Goal: Task Accomplishment & Management: Manage account settings

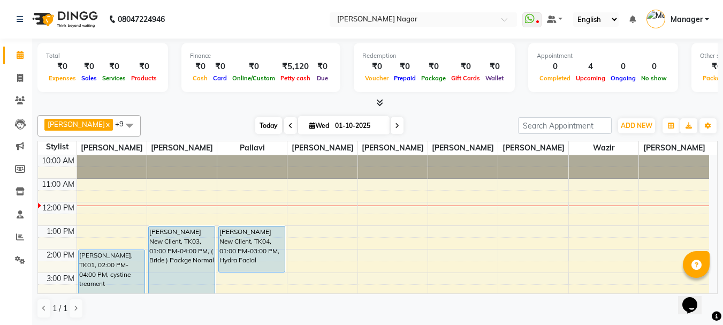
click at [271, 132] on span "Today" at bounding box center [268, 125] width 27 height 17
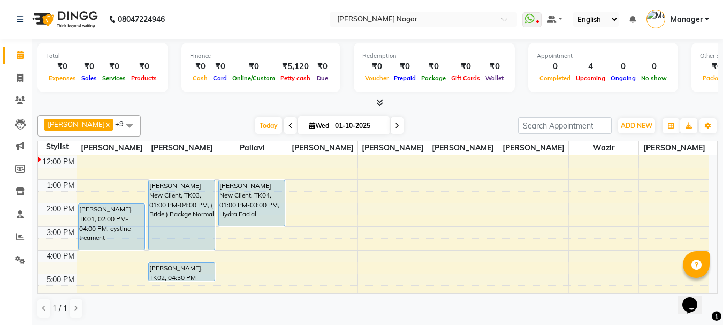
scroll to position [48, 0]
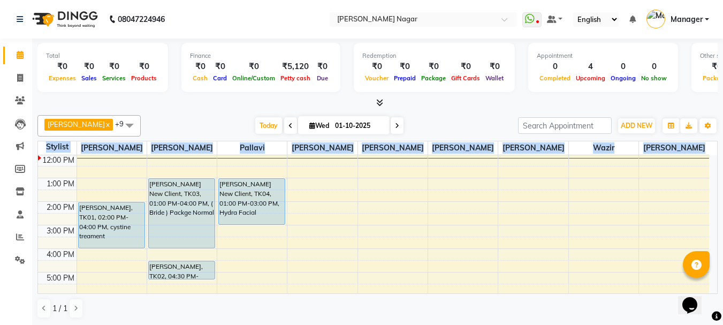
click at [720, 202] on div "Total ₹0 Expenses ₹0 Sales ₹0 Services ₹0 Products Finance ₹0 Cash ₹0 Card ₹0 O…" at bounding box center [377, 182] width 691 height 287
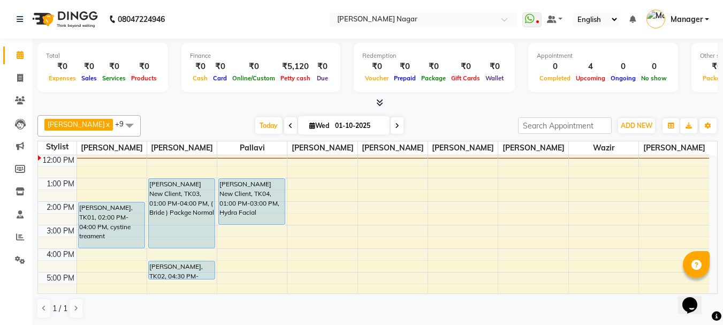
click at [695, 96] on div "Total ₹0 Expenses ₹0 Sales ₹0 Services ₹0 Products Finance ₹0 Cash ₹0 Card ₹0 O…" at bounding box center [377, 74] width 680 height 70
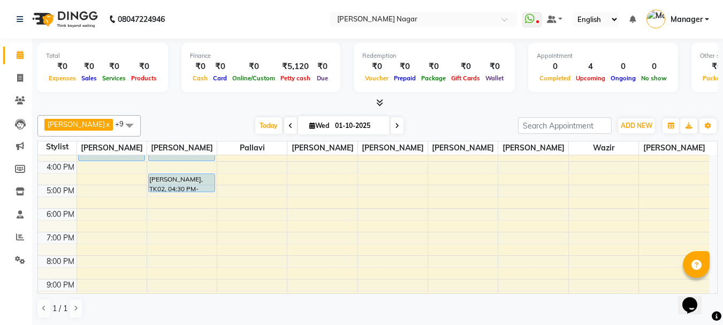
scroll to position [121, 0]
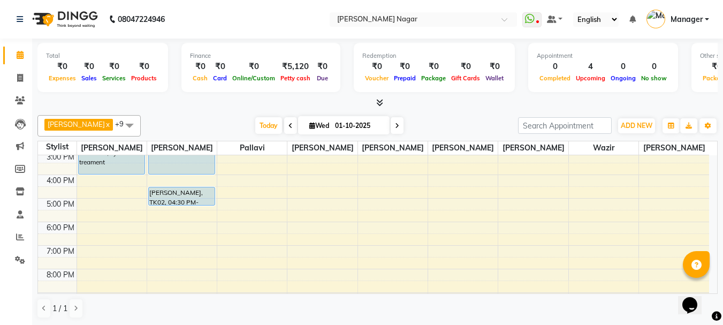
drag, startPoint x: 721, startPoint y: 232, endPoint x: 723, endPoint y: 219, distance: 13.5
click at [722, 219] on html "08047224946 Select Location × Bbold Mahavir, Mahavir Nagar WhatsApp Status ✕ St…" at bounding box center [361, 162] width 723 height 325
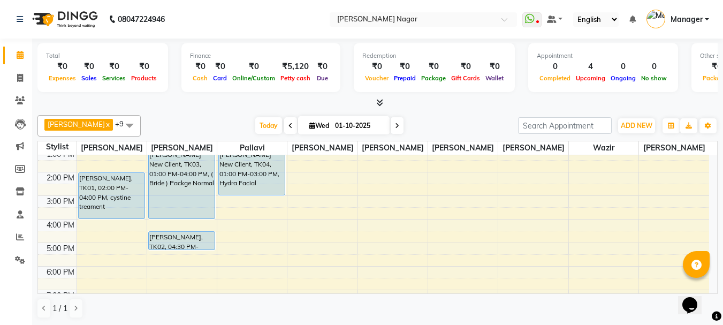
drag, startPoint x: 717, startPoint y: 194, endPoint x: 718, endPoint y: 188, distance: 6.0
click at [718, 188] on div "Total ₹0 Expenses ₹0 Sales ₹0 Services ₹0 Products Finance ₹0 Cash ₹0 Card ₹0 O…" at bounding box center [377, 182] width 691 height 287
click at [708, 116] on div "Daraksha Sardar x Fahad Bin x Faizan Shaikh x Kanika x pallavi x Riya Saroj x S…" at bounding box center [377, 125] width 680 height 21
click at [617, 41] on div "Total ₹0 Expenses ₹0 Sales ₹0 Services ₹0 Products Finance ₹0 Cash ₹0 Card ₹0 O…" at bounding box center [377, 74] width 680 height 70
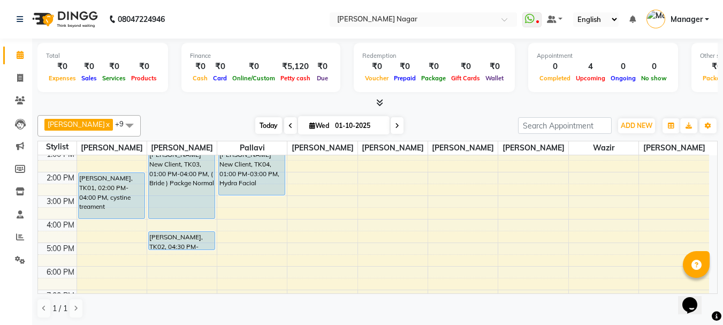
click at [275, 120] on span "Today" at bounding box center [268, 125] width 27 height 17
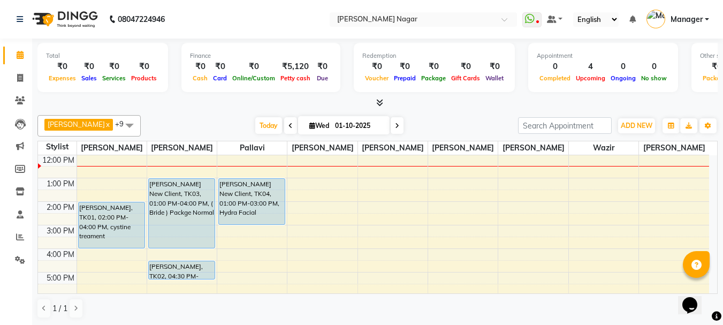
scroll to position [0, 0]
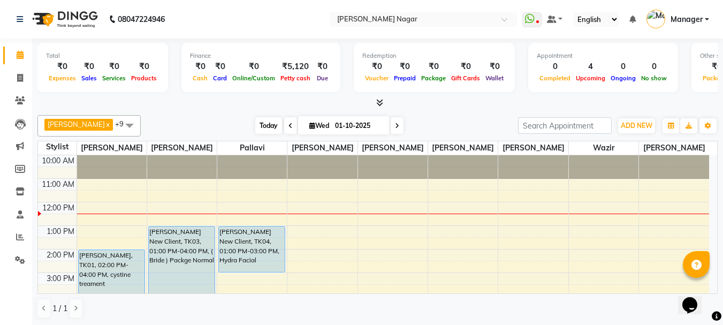
click at [260, 125] on span "Today" at bounding box center [268, 125] width 27 height 17
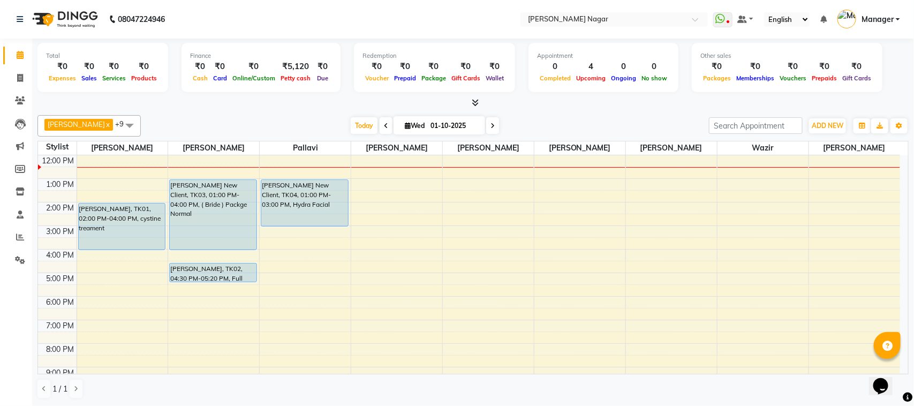
scroll to position [47, 0]
drag, startPoint x: 682, startPoint y: 0, endPoint x: 579, endPoint y: 110, distance: 151.1
click at [579, 111] on div "Daraksha Sardar x Fahad Bin x Faizan Shaikh x Kanika x pallavi x Riya Saroj x S…" at bounding box center [472, 257] width 871 height 292
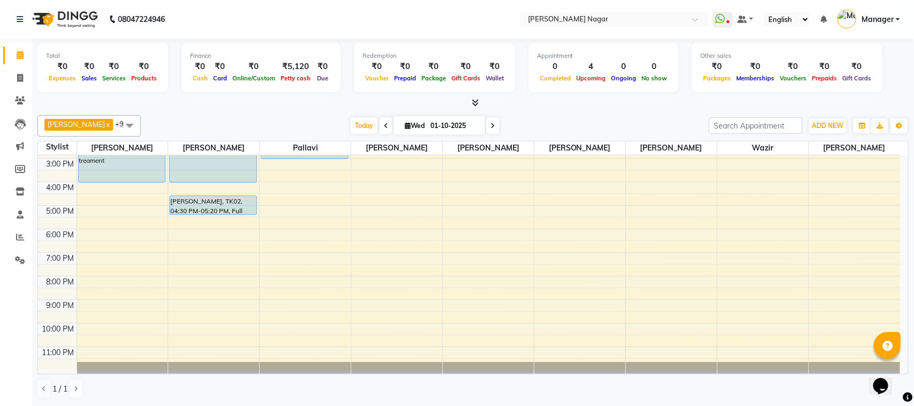
scroll to position [0, 0]
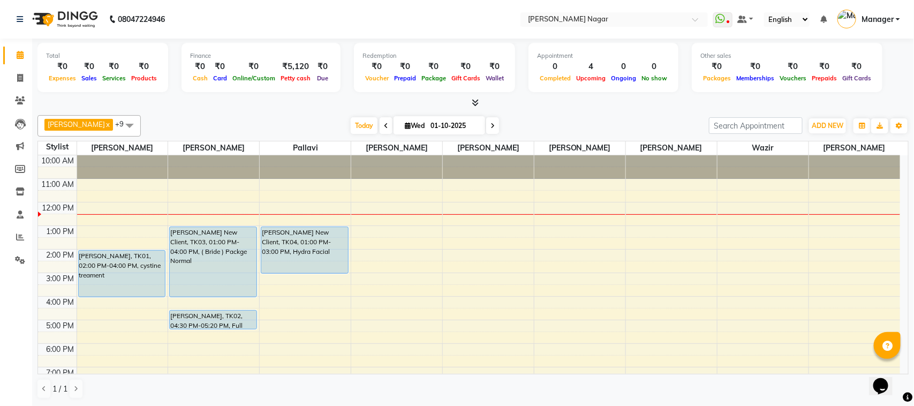
click at [135, 130] on span at bounding box center [129, 125] width 21 height 20
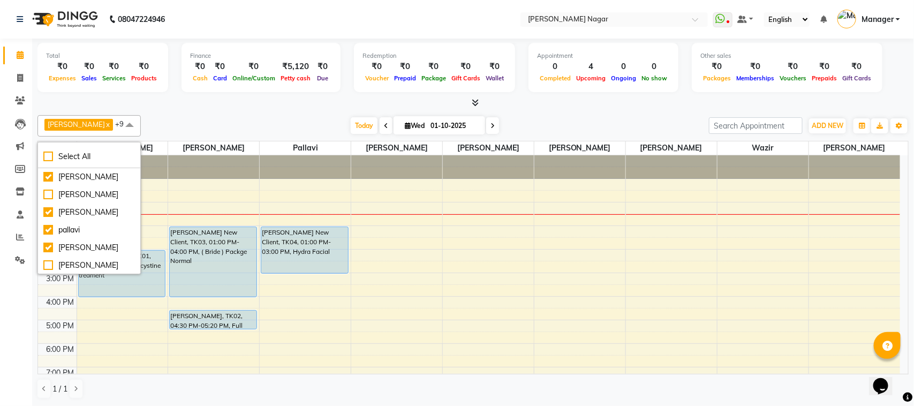
click at [250, 122] on div "[DATE] [DATE]" at bounding box center [424, 126] width 557 height 16
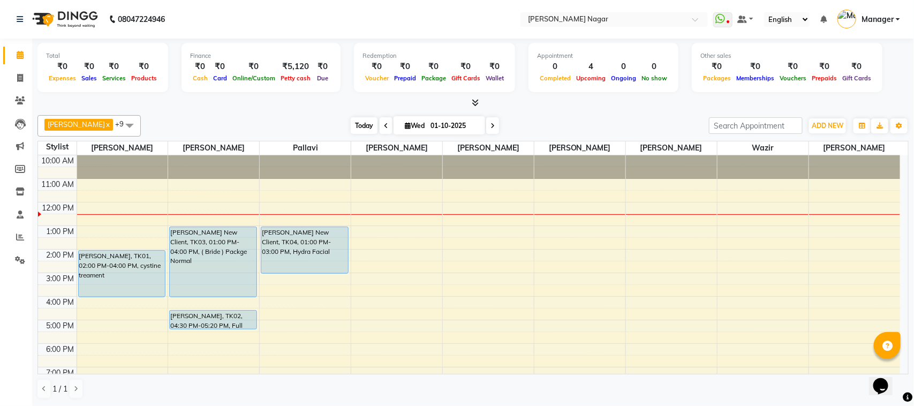
click at [363, 126] on span "Today" at bounding box center [364, 125] width 27 height 17
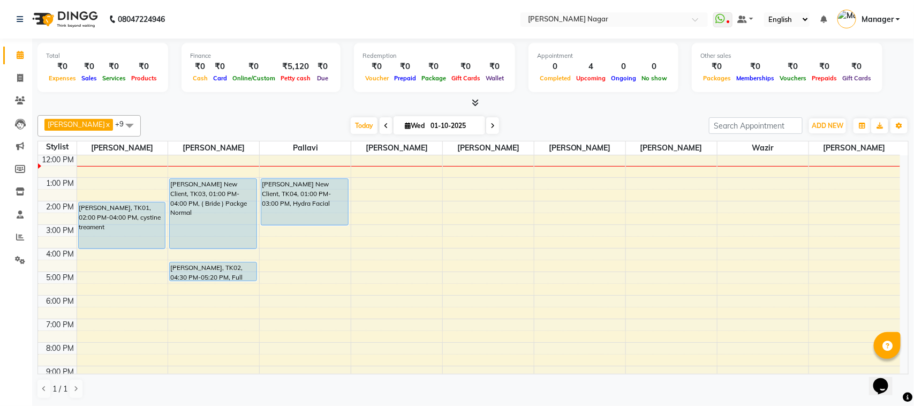
click at [722, 249] on div "Total ₹0 Expenses ₹0 Sales ₹0 Services ₹0 Products Finance ₹0 Cash ₹0 Card ₹0 O…" at bounding box center [472, 222] width 881 height 367
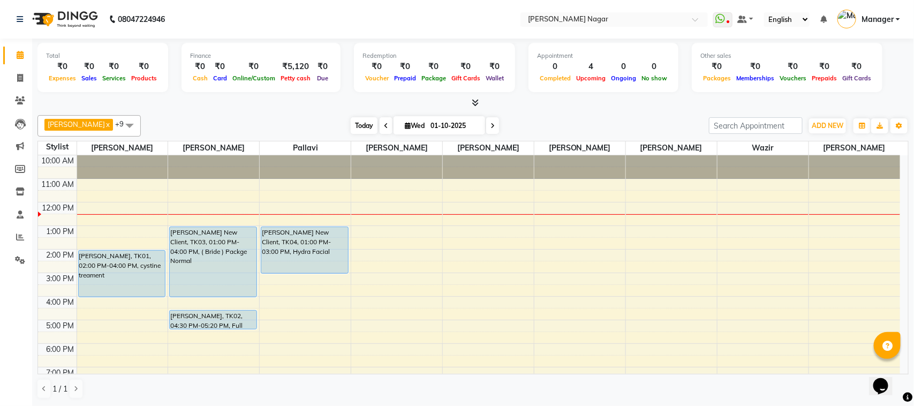
click at [360, 124] on span "Today" at bounding box center [364, 125] width 27 height 17
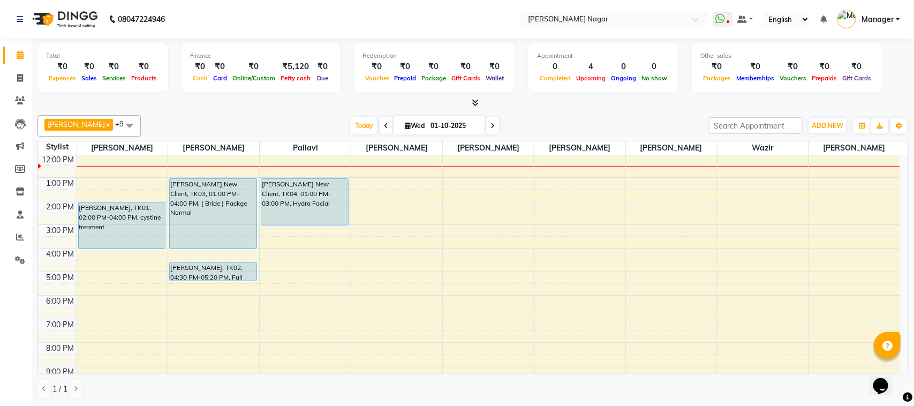
click at [722, 97] on div at bounding box center [472, 102] width 871 height 11
click at [364, 132] on span "Today" at bounding box center [364, 125] width 27 height 17
click at [722, 235] on div "10:00 AM 11:00 AM 12:00 PM 1:00 PM 2:00 PM 3:00 PM 4:00 PM 5:00 PM 6:00 PM 7:00…" at bounding box center [469, 271] width 862 height 329
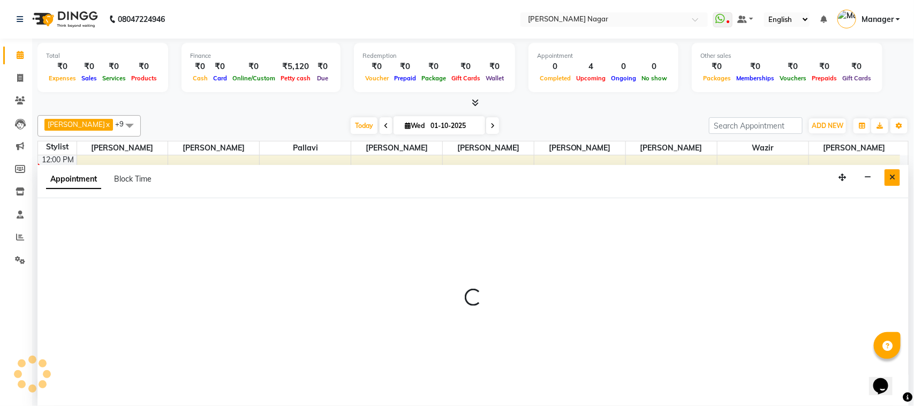
click at [722, 178] on button "Close" at bounding box center [892, 177] width 16 height 17
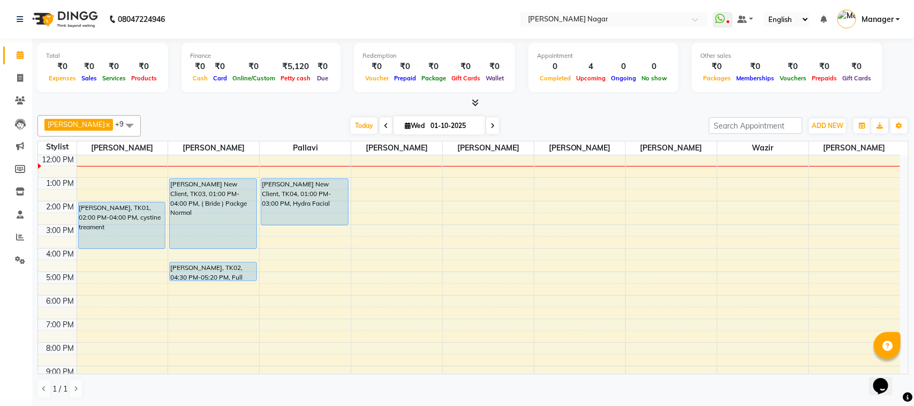
scroll to position [0, 0]
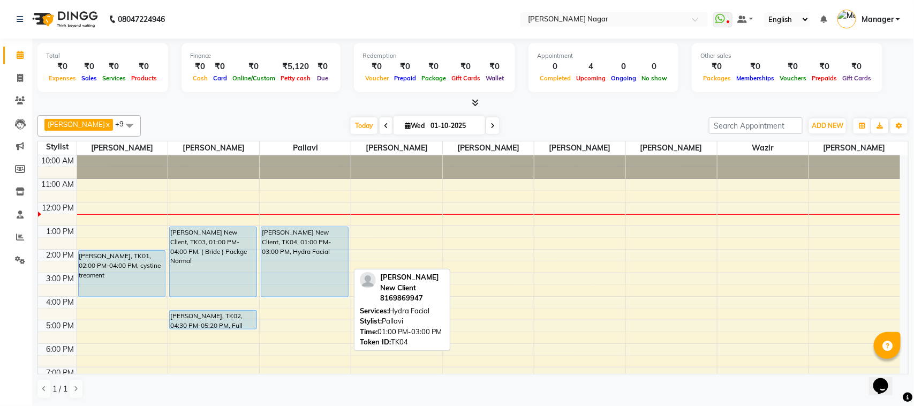
drag, startPoint x: 315, startPoint y: 271, endPoint x: 317, endPoint y: 288, distance: 17.3
click at [317, 288] on div "Rupesh New Client, TK04, 01:00 PM-03:00 PM, Hydra Facial Rupesh New Client, TK0…" at bounding box center [305, 319] width 91 height 329
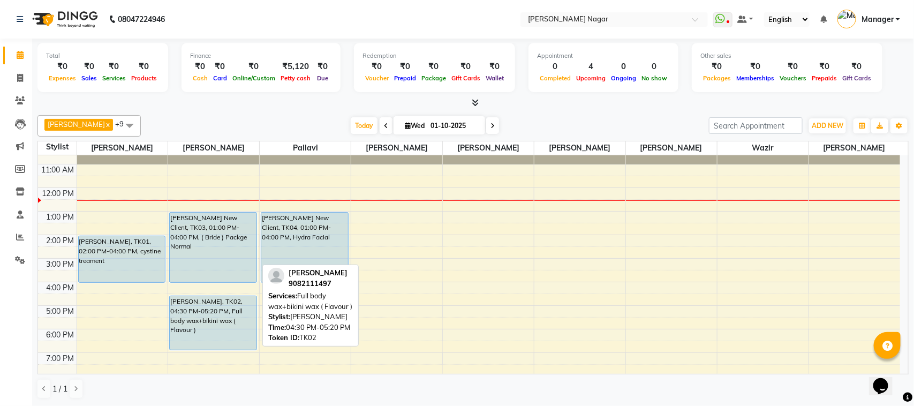
scroll to position [17, 0]
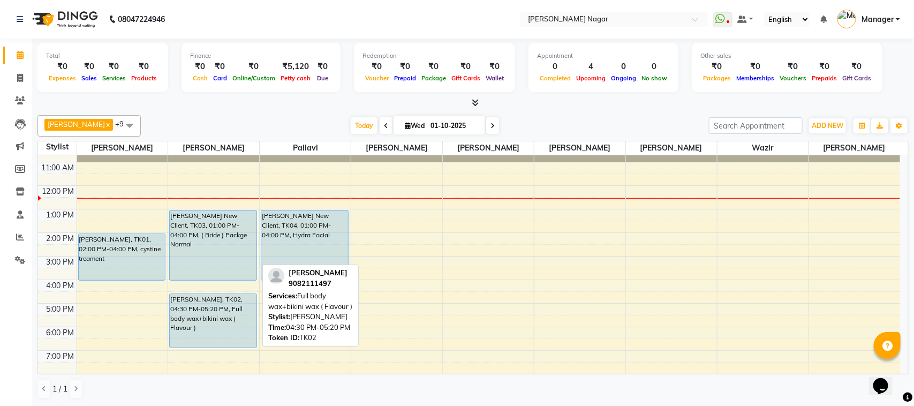
drag, startPoint x: 249, startPoint y: 327, endPoint x: 250, endPoint y: 348, distance: 20.9
click at [250, 324] on div "Rupesh New Client, TK03, 01:00 PM-04:00 PM, ( Bride ) Packge Normal Kriti nair,…" at bounding box center [213, 303] width 91 height 329
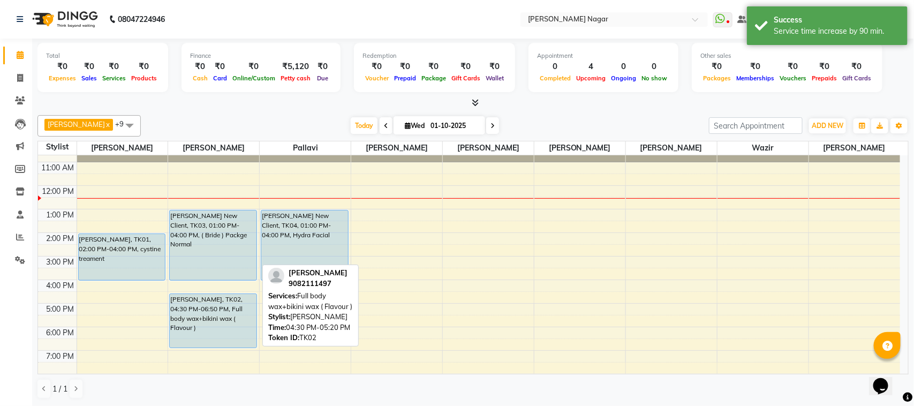
scroll to position [0, 0]
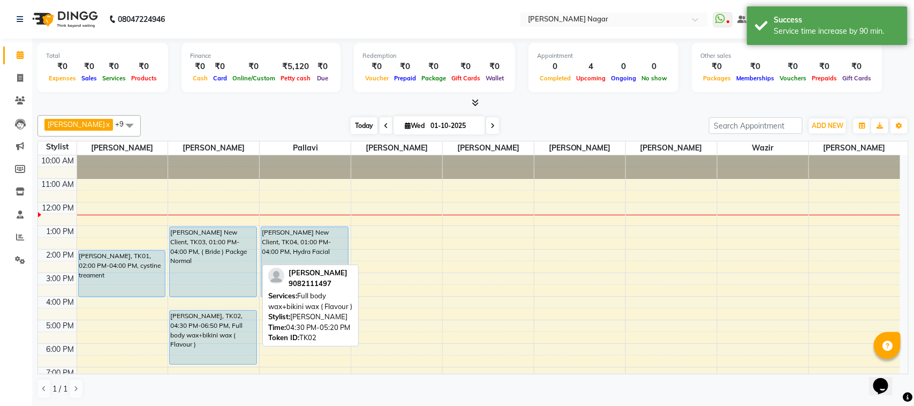
click at [361, 118] on span "Today" at bounding box center [364, 125] width 27 height 17
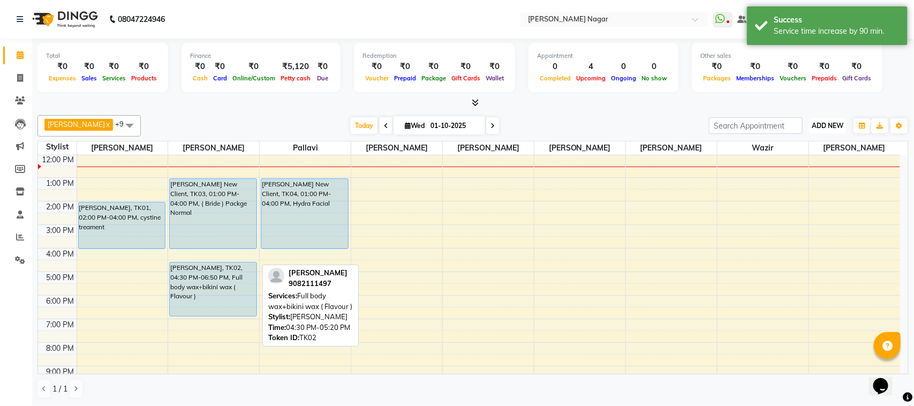
click at [722, 123] on span "ADD NEW" at bounding box center [827, 125] width 32 height 8
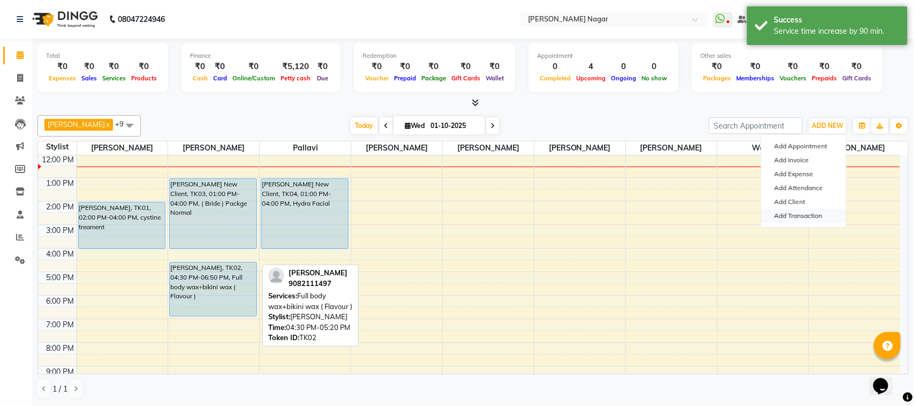
click at [722, 214] on link "Add Transaction" at bounding box center [803, 216] width 85 height 14
select select "direct"
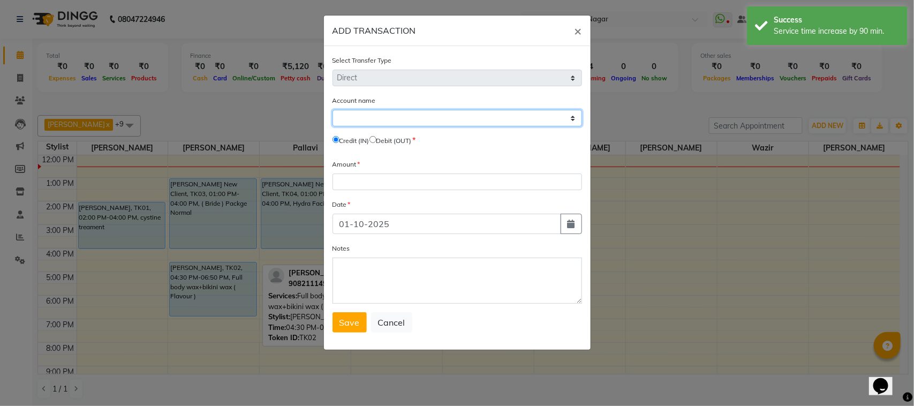
click at [434, 120] on select "Select Petty Cash Default Account" at bounding box center [456, 118] width 249 height 17
select select "6450"
click at [332, 110] on select "Select Petty Cash Default Account" at bounding box center [456, 118] width 249 height 17
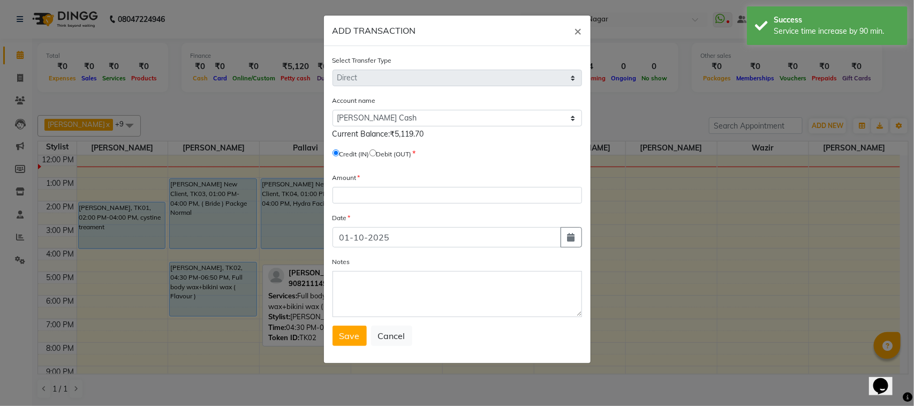
click at [369, 154] on label "Credit (IN)" at bounding box center [354, 154] width 30 height 10
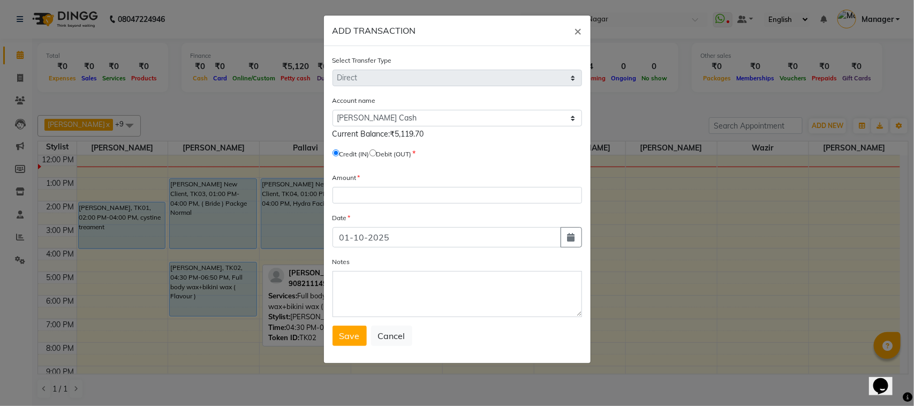
click at [376, 149] on input "radio" at bounding box center [372, 152] width 7 height 7
radio input "true"
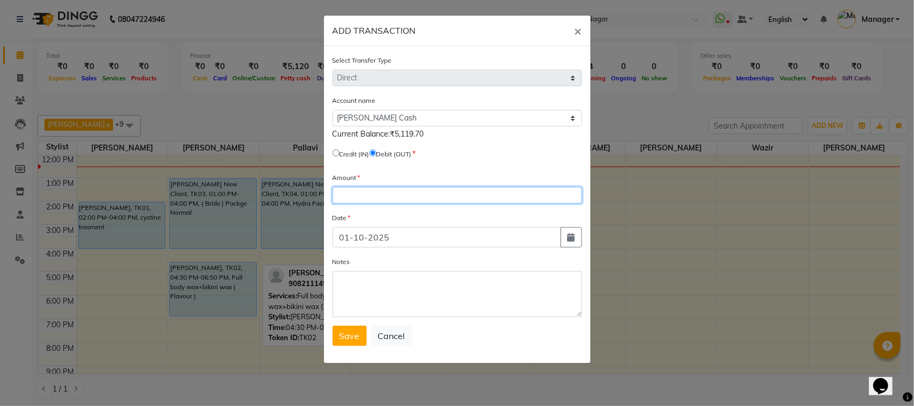
click at [389, 191] on input "number" at bounding box center [456, 195] width 249 height 17
type input "4849"
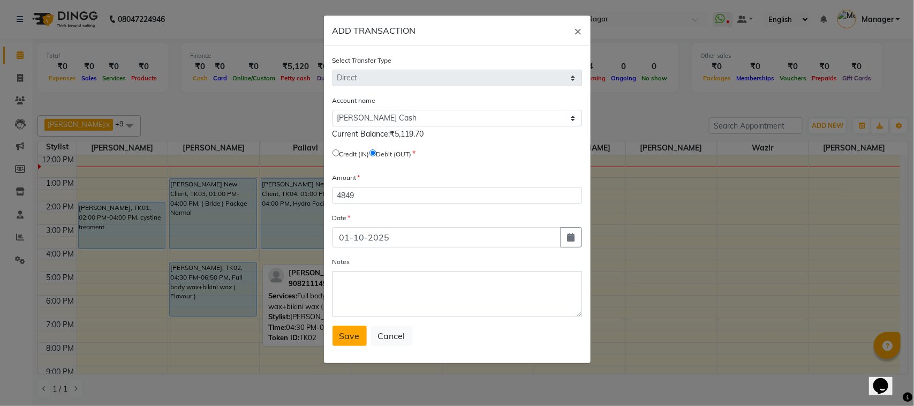
click at [349, 324] on button "Save" at bounding box center [349, 335] width 34 height 20
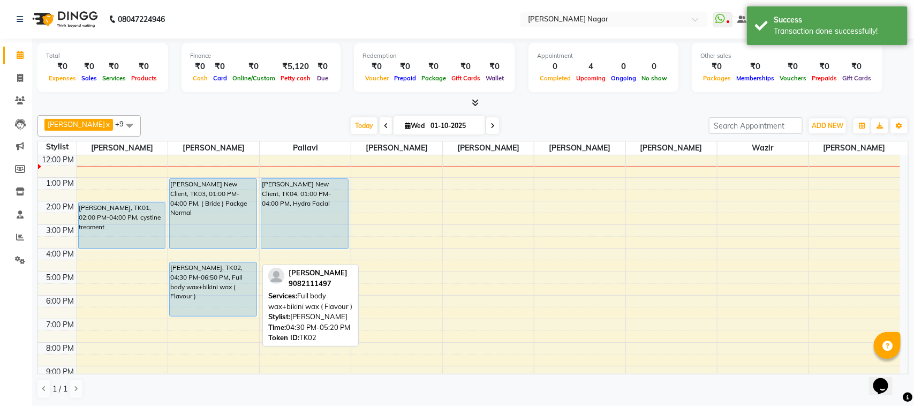
click at [356, 135] on div "Daraksha Sardar x Fahad Bin x Faizan Shaikh x Kanika x pallavi x Riya Saroj x S…" at bounding box center [472, 125] width 871 height 21
click at [356, 132] on span "Today" at bounding box center [364, 125] width 27 height 17
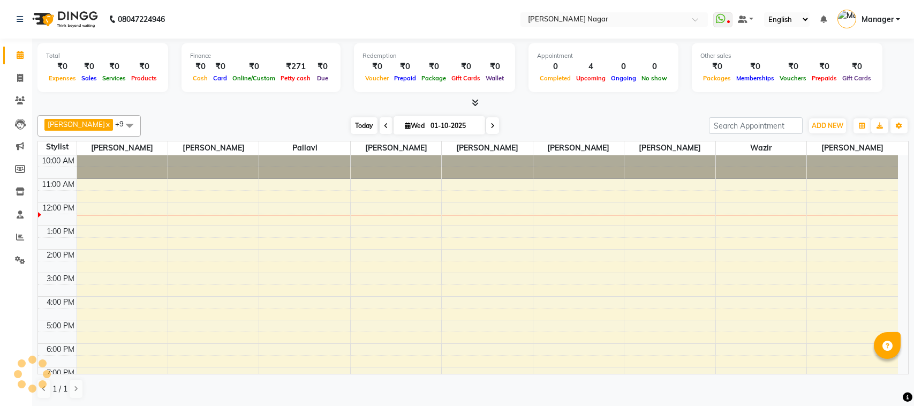
click at [357, 124] on span "Today" at bounding box center [364, 125] width 27 height 17
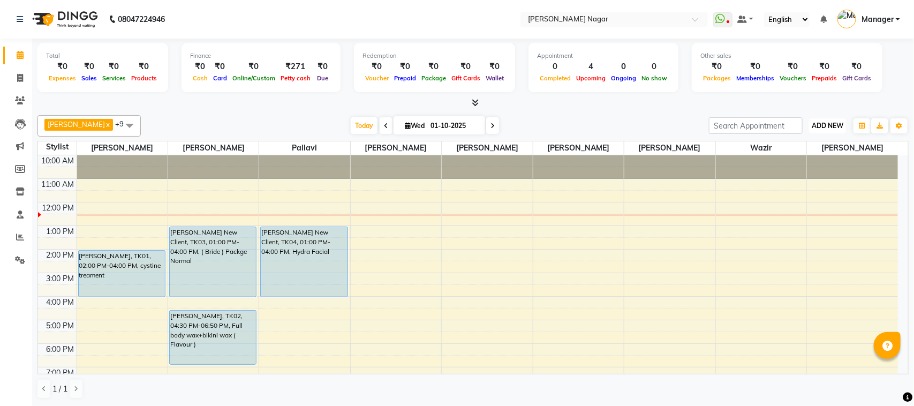
click at [836, 129] on span "ADD NEW" at bounding box center [827, 125] width 32 height 8
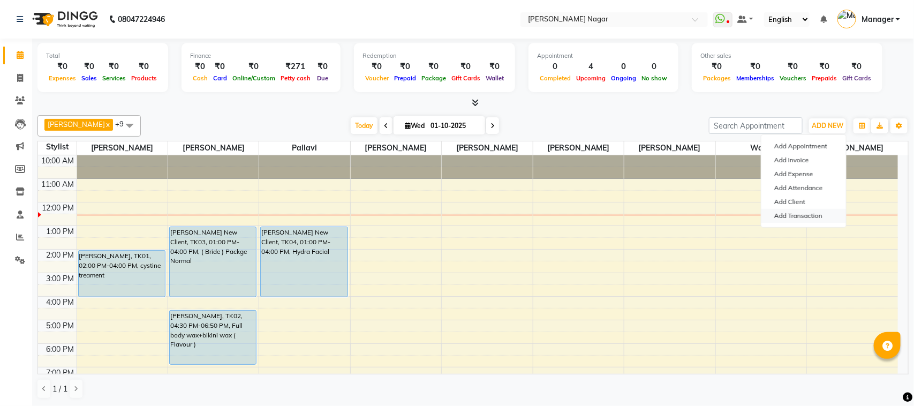
click at [790, 215] on link "Add Transaction" at bounding box center [803, 216] width 85 height 14
select select "direct"
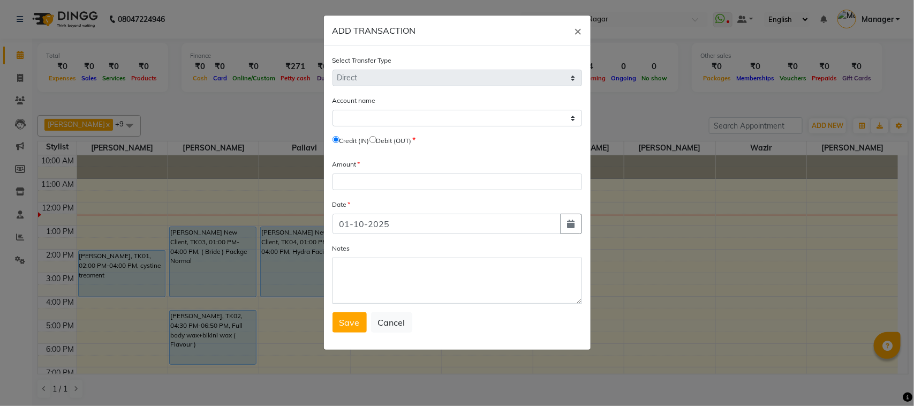
scroll to position [48, 0]
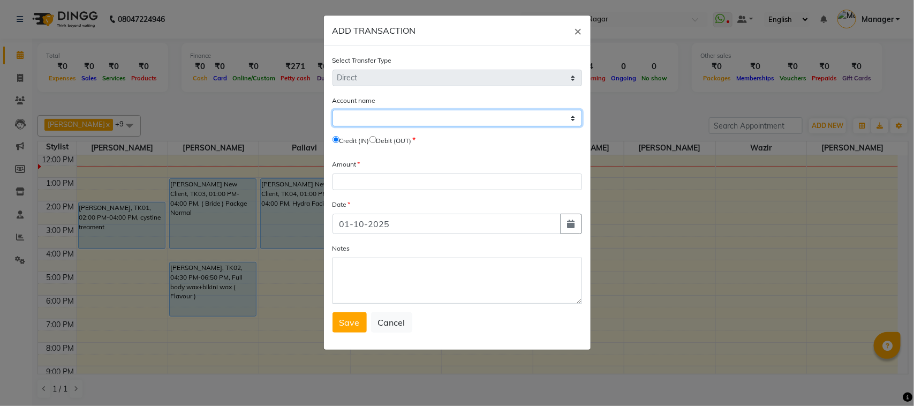
click at [435, 118] on select "Select [PERSON_NAME] Cash Default Account" at bounding box center [456, 118] width 249 height 17
select select "6450"
click at [332, 110] on select "Select Petty Cash Default Account" at bounding box center [456, 118] width 249 height 17
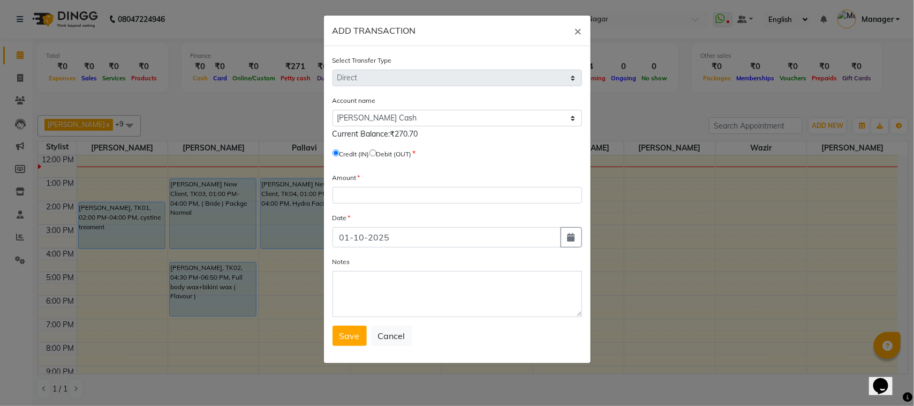
click at [384, 151] on label "Debit (OUT)" at bounding box center [393, 154] width 35 height 10
click at [376, 151] on input "radio" at bounding box center [372, 152] width 7 height 7
radio input "true"
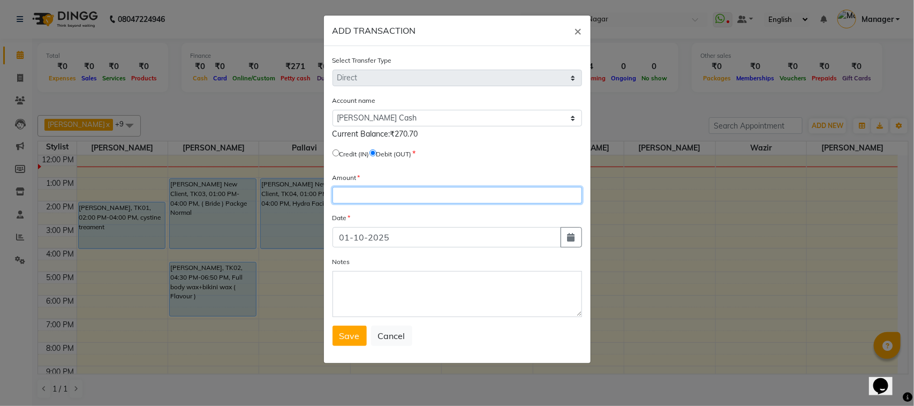
click at [399, 191] on input "number" at bounding box center [456, 195] width 249 height 17
type input "1"
click at [349, 326] on button "Save" at bounding box center [349, 335] width 34 height 20
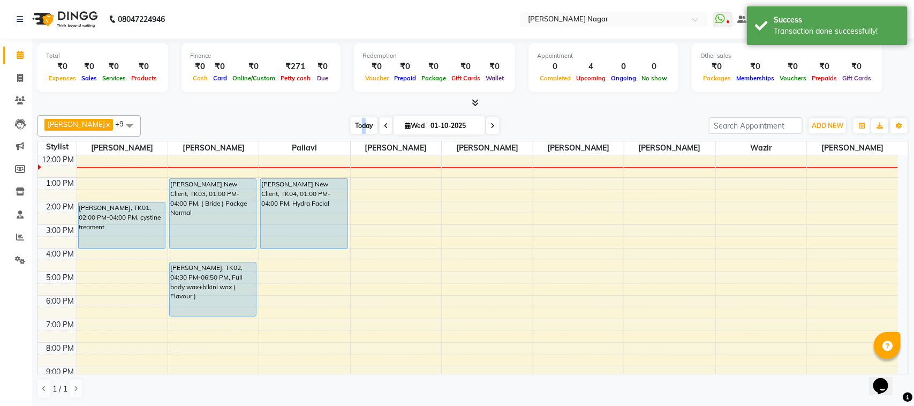
drag, startPoint x: 361, startPoint y: 130, endPoint x: 349, endPoint y: 124, distance: 12.9
click at [362, 129] on span "Today" at bounding box center [364, 125] width 27 height 17
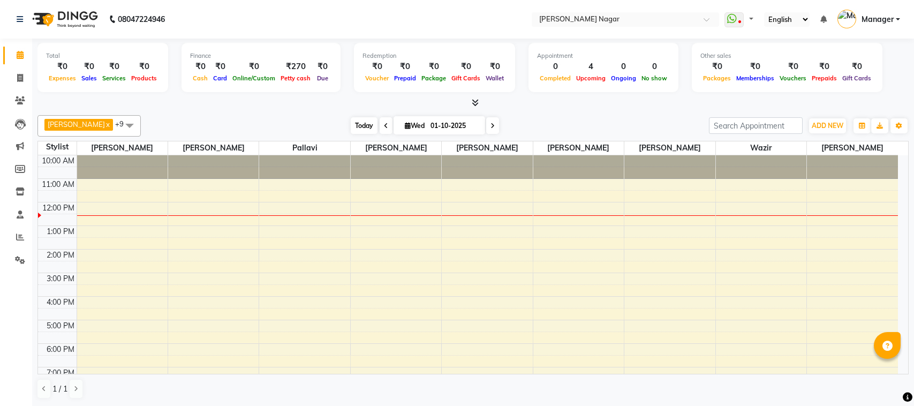
select select "en"
click at [357, 121] on span "Today" at bounding box center [364, 125] width 27 height 17
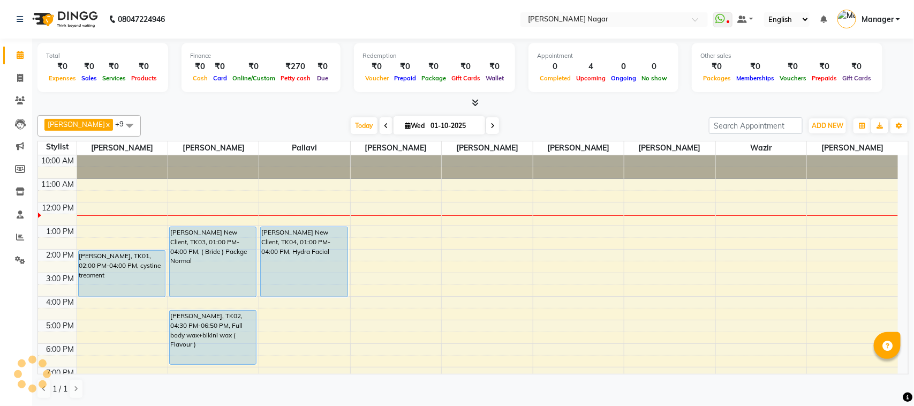
scroll to position [48, 0]
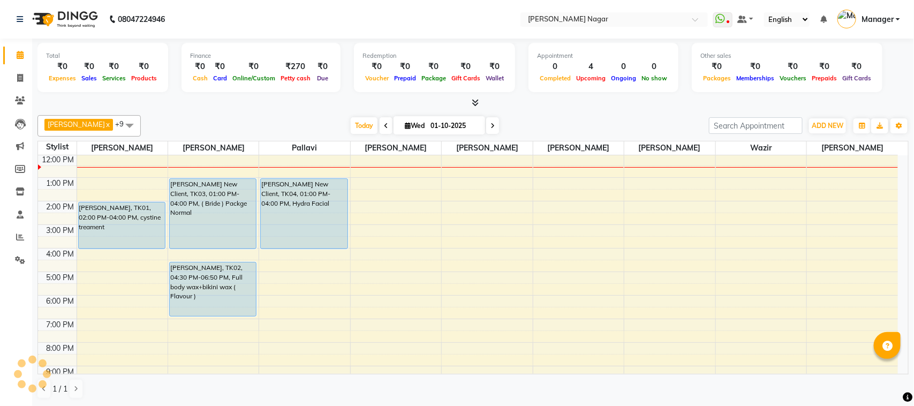
click at [586, 126] on div "[DATE] [DATE]" at bounding box center [424, 126] width 557 height 16
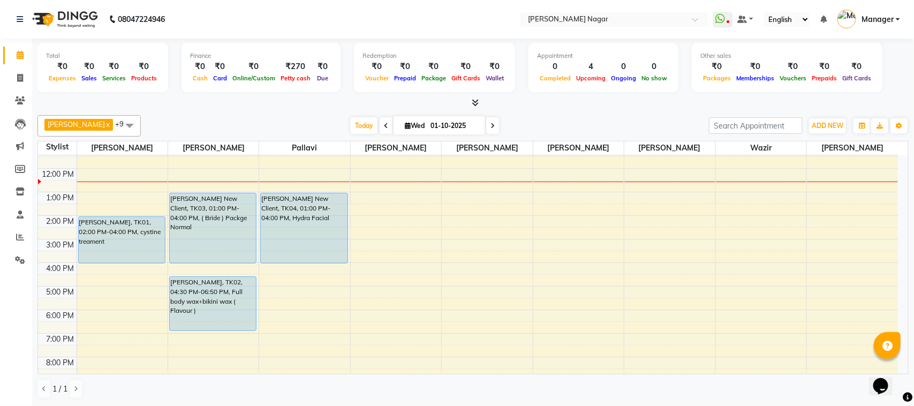
scroll to position [0, 0]
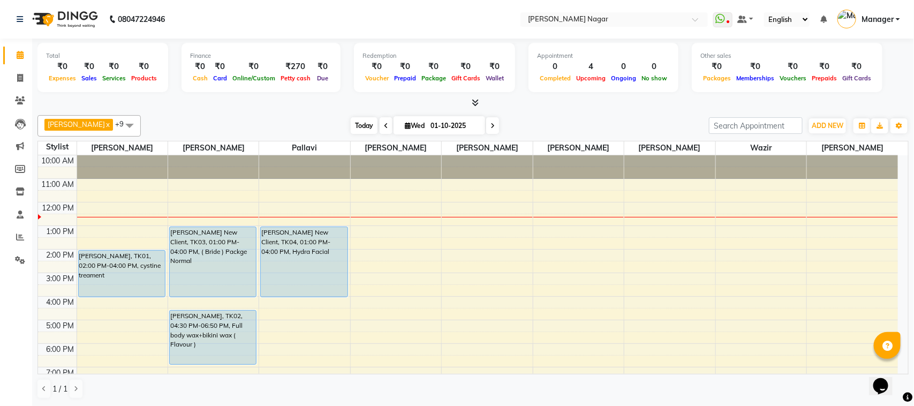
click at [368, 119] on span "Today" at bounding box center [364, 125] width 27 height 17
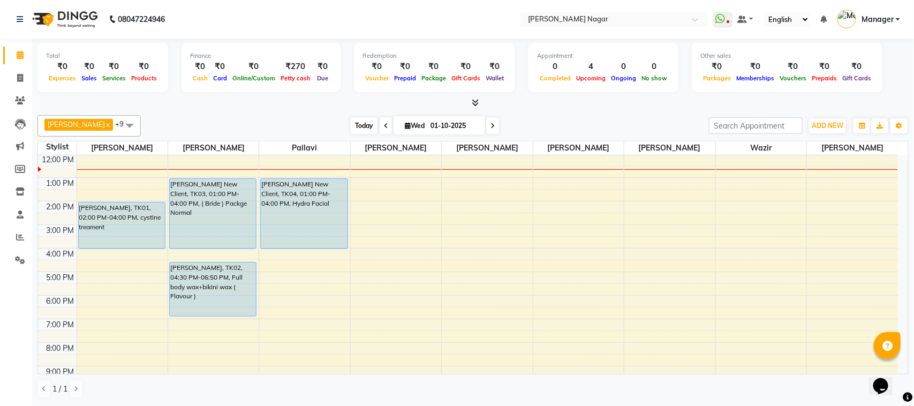
click at [354, 125] on span "Today" at bounding box center [364, 125] width 27 height 17
click at [364, 123] on span "Today" at bounding box center [364, 125] width 27 height 17
click at [366, 118] on span "Today" at bounding box center [364, 125] width 27 height 17
click at [353, 130] on span "Today" at bounding box center [364, 125] width 27 height 17
click at [899, 129] on icon "button" at bounding box center [898, 126] width 6 height 6
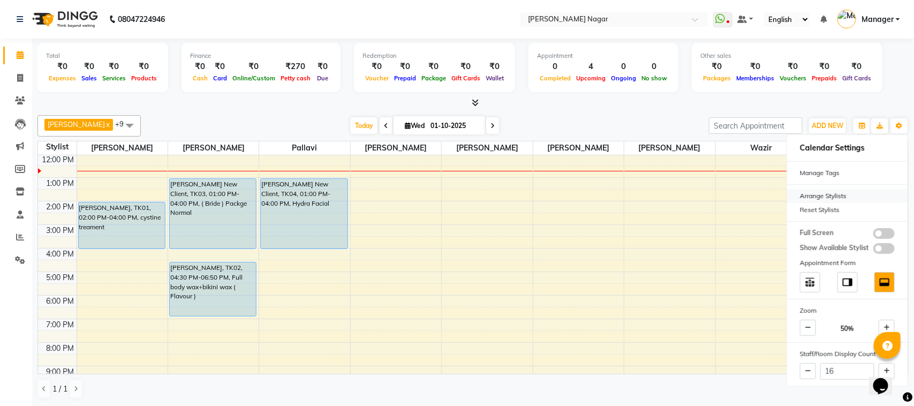
click at [855, 199] on div "Arrange Stylists" at bounding box center [847, 196] width 120 height 14
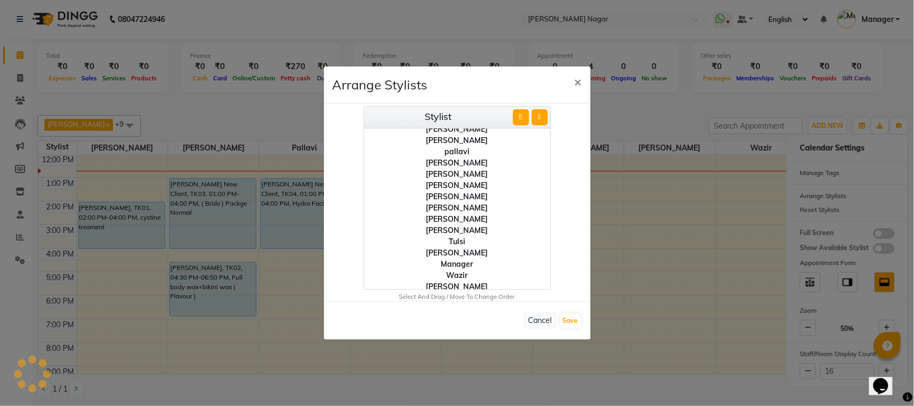
scroll to position [19, 0]
click at [450, 270] on div "Wazir" at bounding box center [457, 272] width 186 height 11
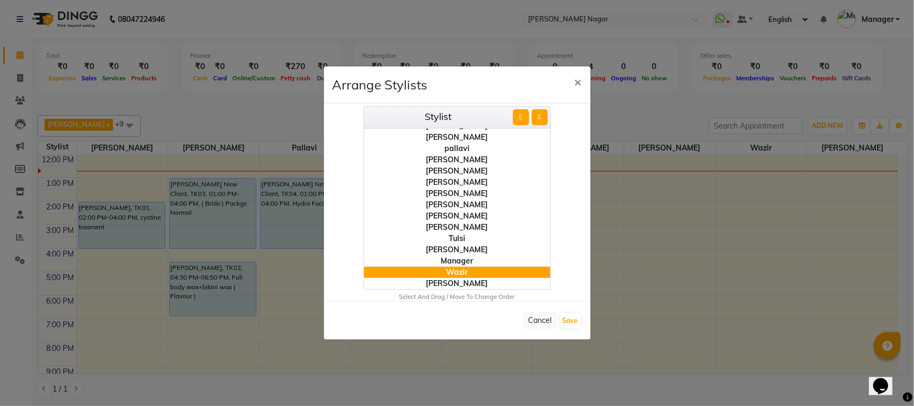
click at [522, 120] on button "⇧" at bounding box center [521, 117] width 16 height 16
click at [522, 119] on button "⇧" at bounding box center [521, 117] width 16 height 16
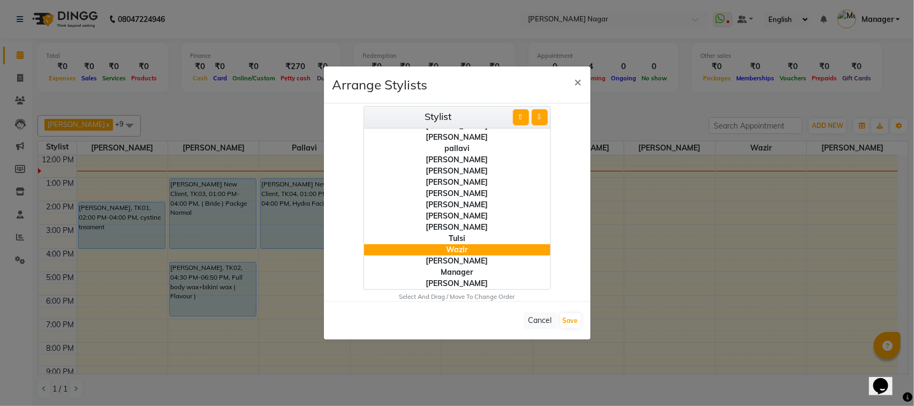
click at [522, 119] on button "⇧" at bounding box center [521, 117] width 16 height 16
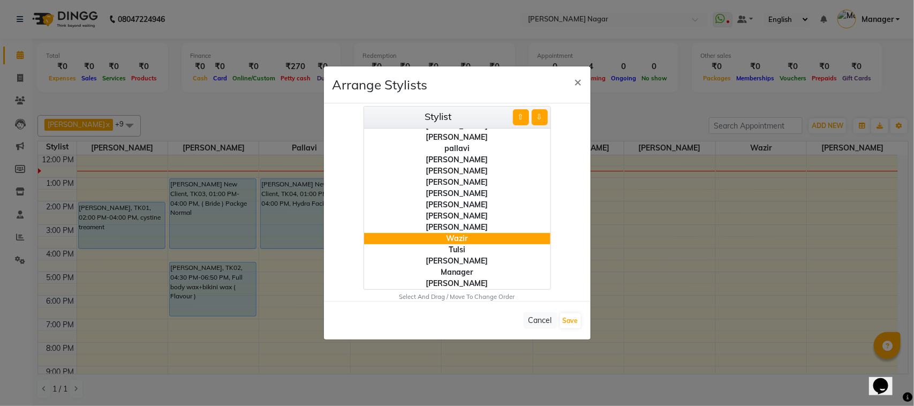
click at [520, 119] on button "⇧" at bounding box center [521, 117] width 16 height 16
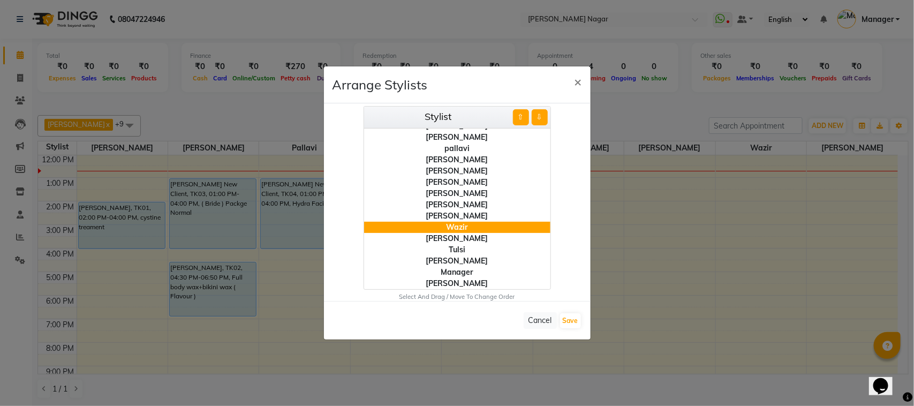
click at [520, 119] on button "⇧" at bounding box center [521, 117] width 16 height 16
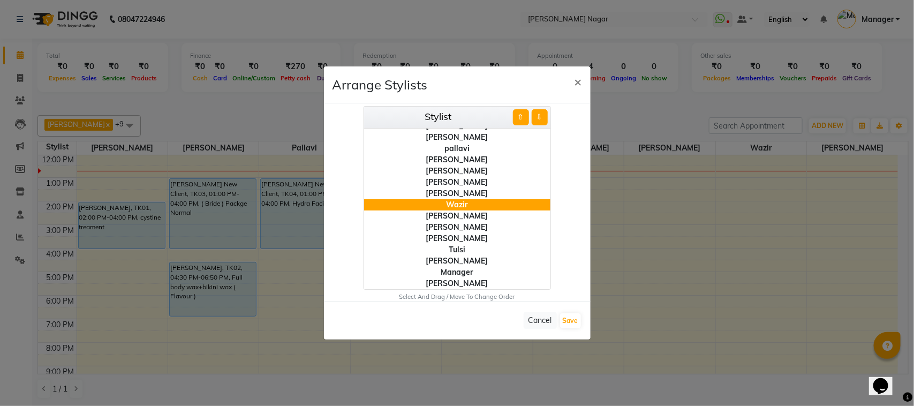
click at [520, 119] on button "⇧" at bounding box center [521, 117] width 16 height 16
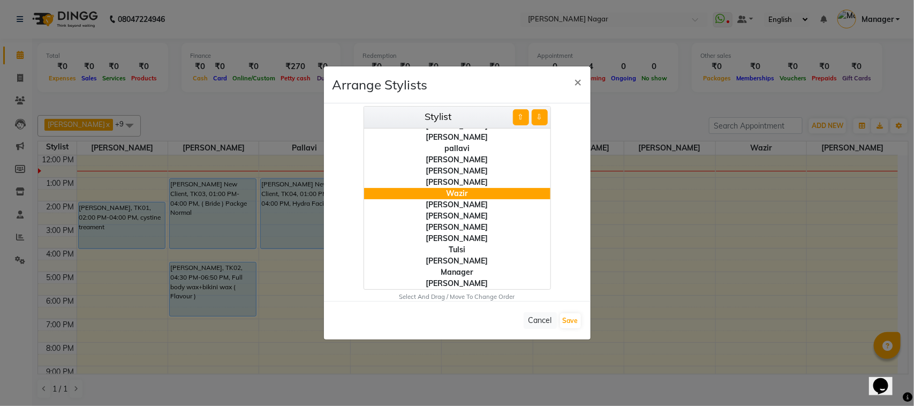
click at [520, 119] on button "⇧" at bounding box center [521, 117] width 16 height 16
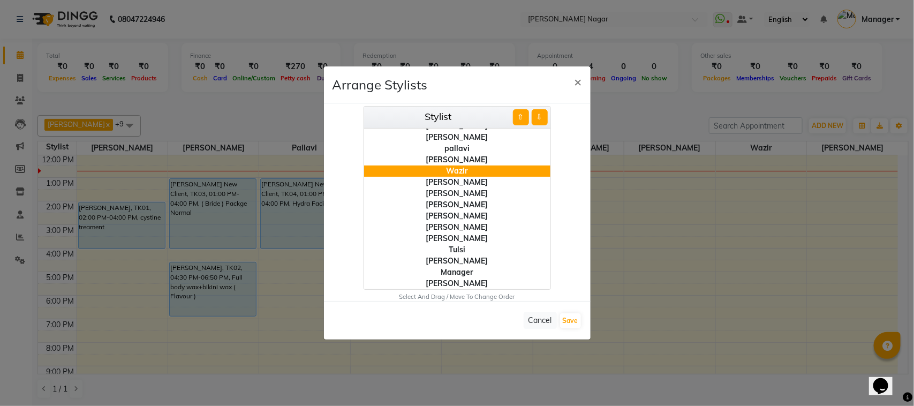
click at [520, 119] on button "⇧" at bounding box center [521, 117] width 16 height 16
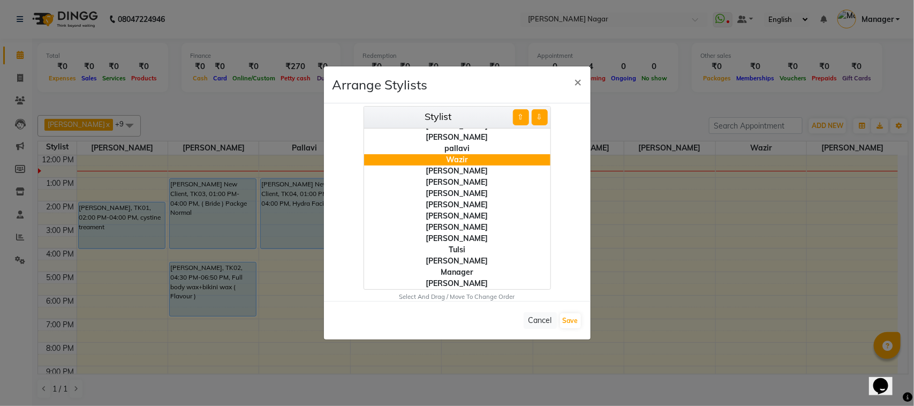
click at [520, 119] on button "⇧" at bounding box center [521, 117] width 16 height 16
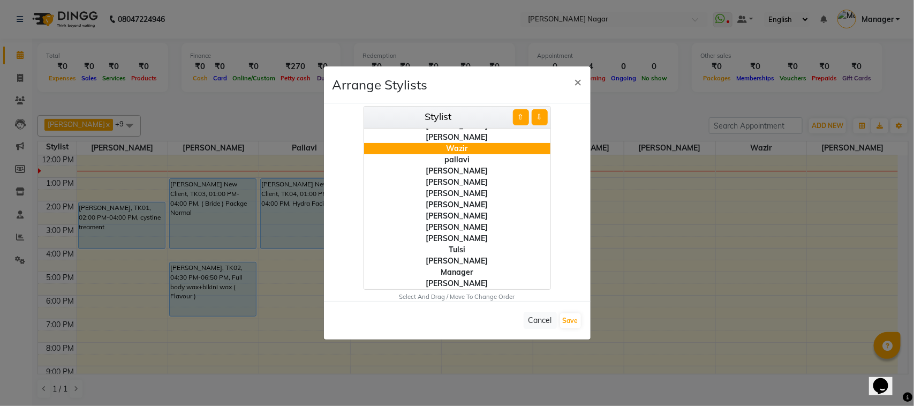
click at [516, 119] on button "⇧" at bounding box center [521, 117] width 16 height 16
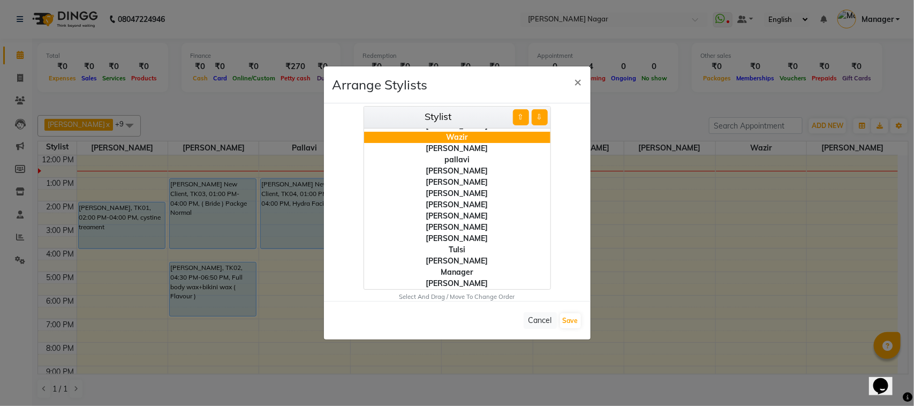
click at [463, 157] on div "pallavi" at bounding box center [457, 159] width 186 height 11
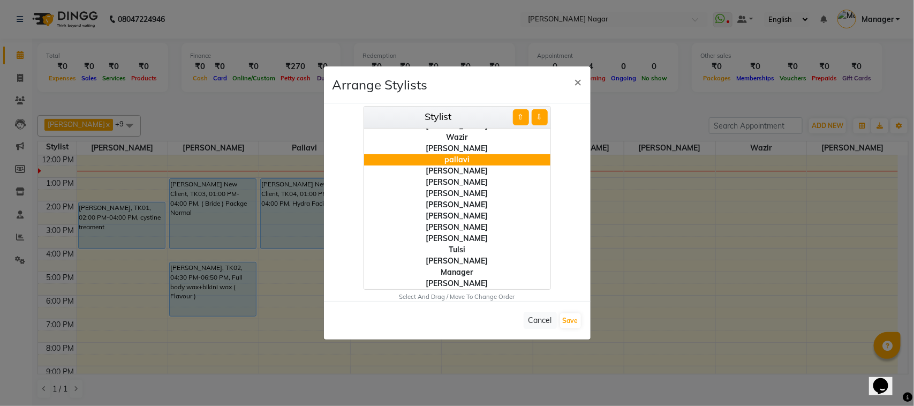
click at [461, 171] on div "[PERSON_NAME]" at bounding box center [457, 170] width 186 height 11
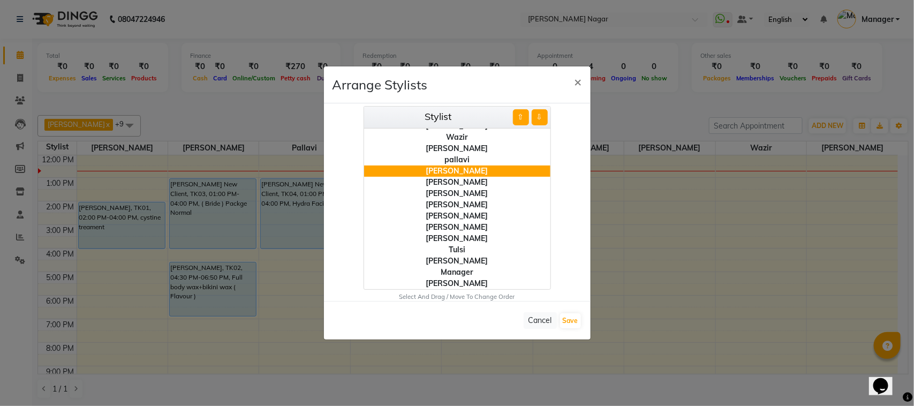
click at [461, 181] on div "[PERSON_NAME]" at bounding box center [457, 182] width 186 height 11
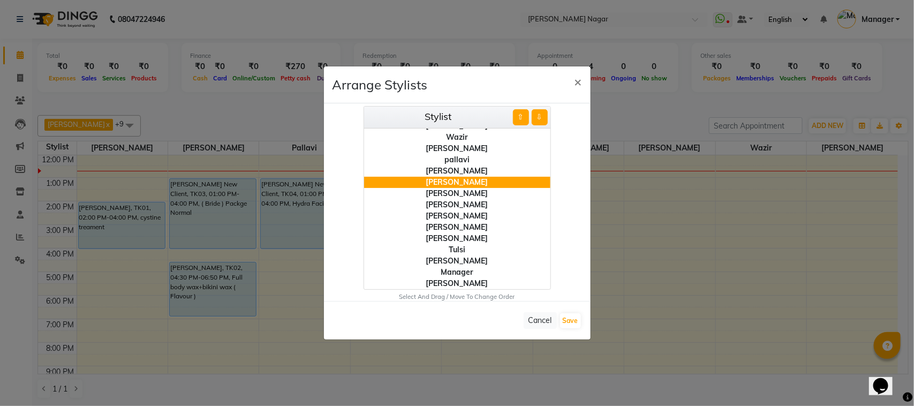
click at [463, 192] on div "[PERSON_NAME]" at bounding box center [457, 193] width 186 height 11
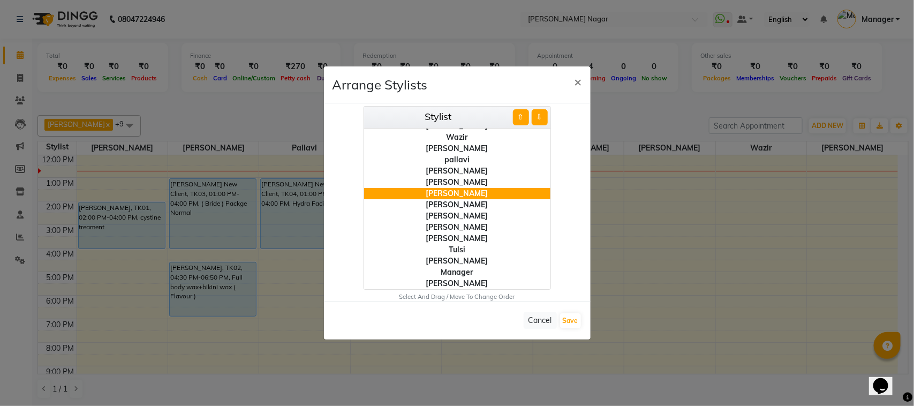
click at [462, 206] on div "[PERSON_NAME]" at bounding box center [457, 204] width 186 height 11
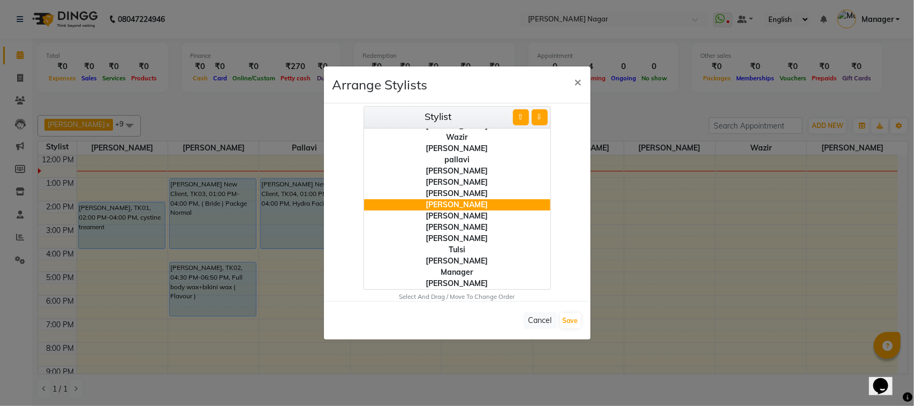
click at [461, 218] on div "[PERSON_NAME]" at bounding box center [457, 215] width 186 height 11
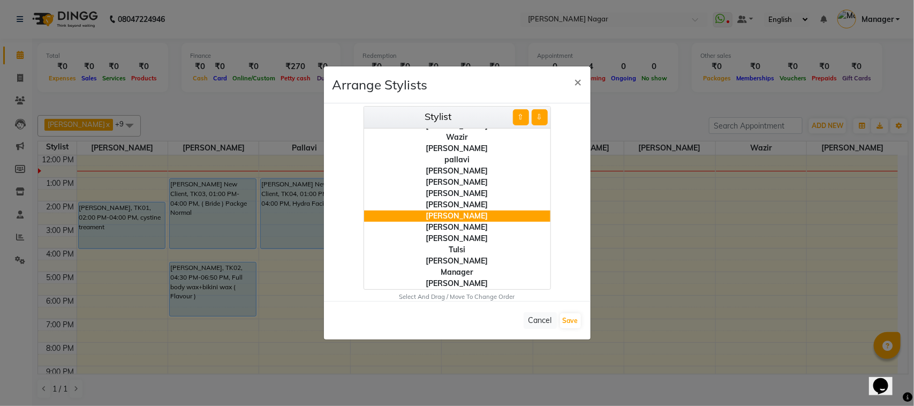
click at [461, 237] on div "[PERSON_NAME]" at bounding box center [457, 238] width 186 height 11
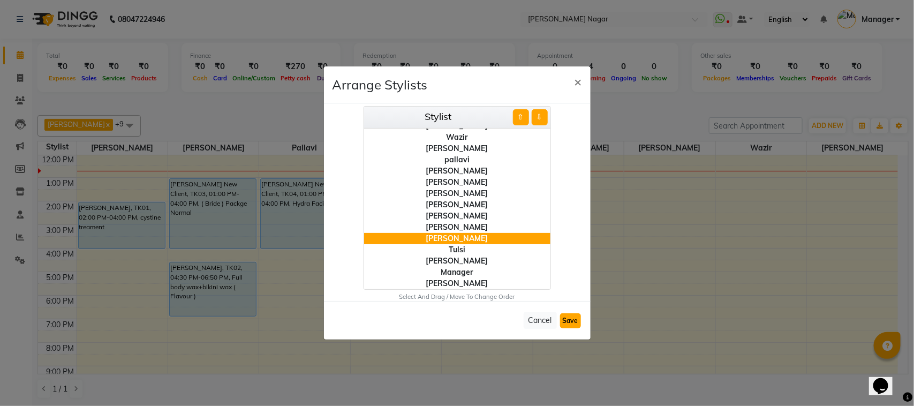
click at [576, 317] on button "Save" at bounding box center [570, 320] width 21 height 15
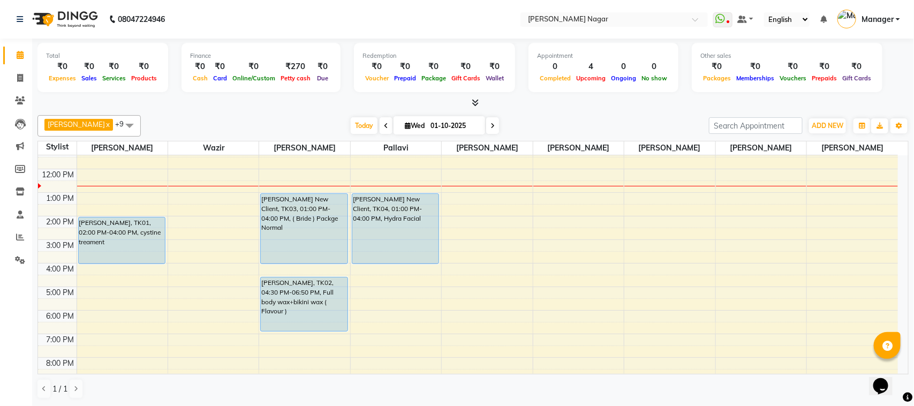
scroll to position [0, 0]
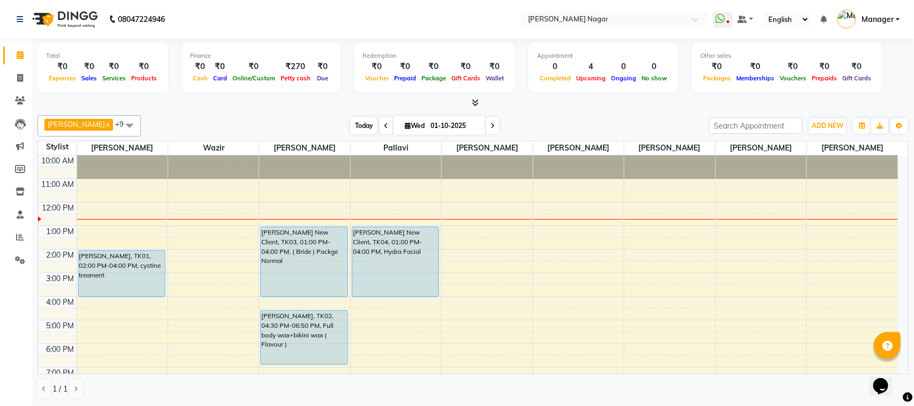
click at [368, 131] on span "Today" at bounding box center [364, 125] width 27 height 17
click at [357, 126] on span "Today" at bounding box center [364, 125] width 27 height 17
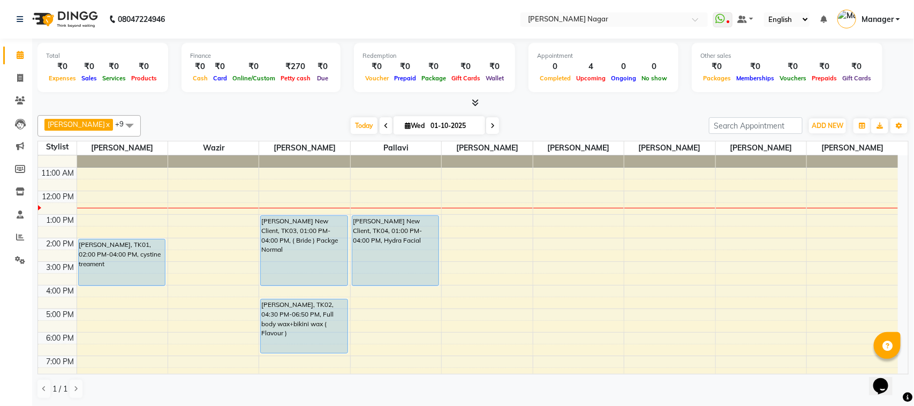
scroll to position [9, 0]
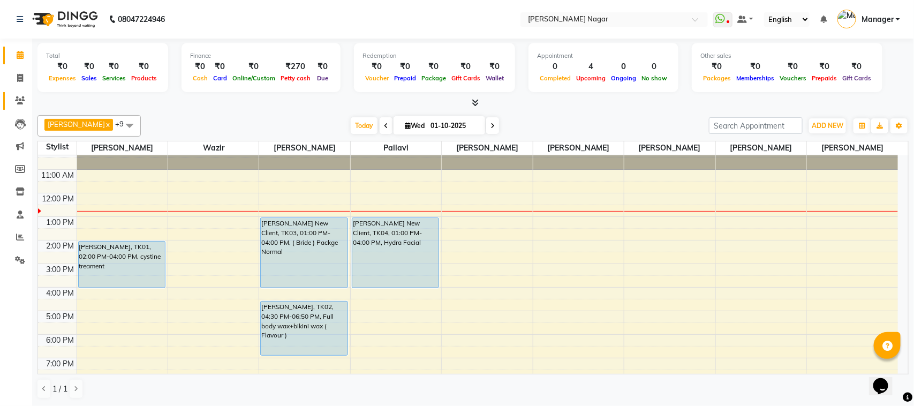
click at [20, 94] on link "Clients" at bounding box center [16, 101] width 26 height 18
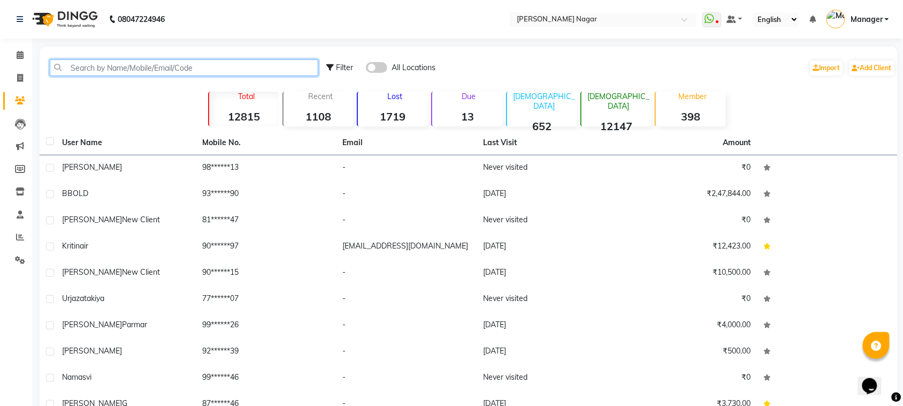
click at [103, 71] on input "text" at bounding box center [184, 67] width 269 height 17
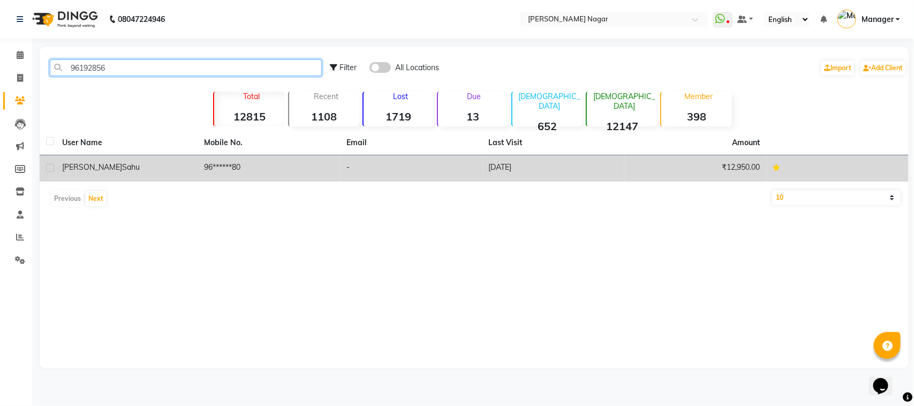
type input "96192856"
click at [505, 173] on td "[DATE]" at bounding box center [553, 168] width 142 height 26
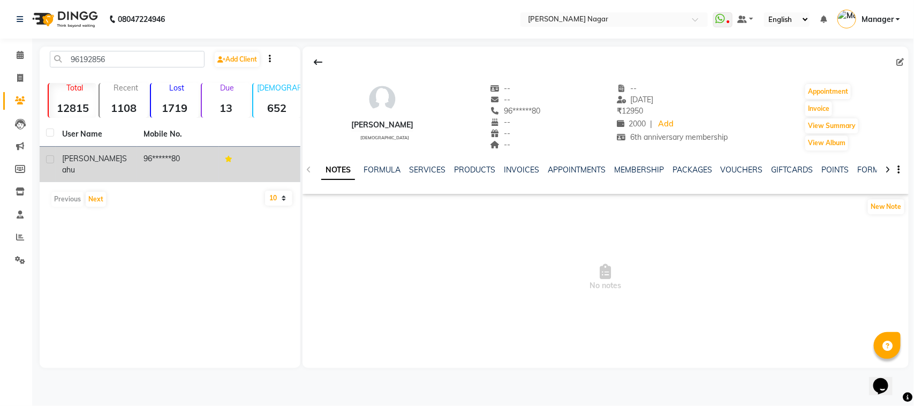
click at [637, 176] on div "NOTES FORMULA SERVICES PRODUCTS INVOICES APPOINTMENTS MEMBERSHIP PACKAGES VOUCH…" at bounding box center [592, 174] width 543 height 20
click at [640, 169] on link "MEMBERSHIP" at bounding box center [639, 170] width 50 height 10
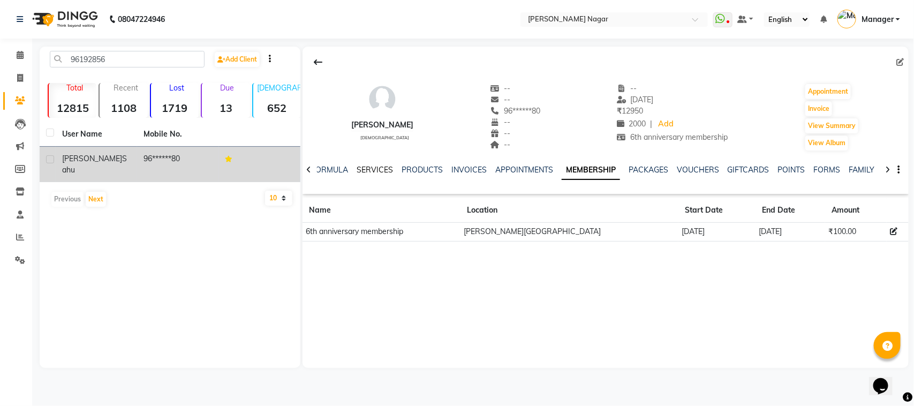
click at [373, 173] on link "SERVICES" at bounding box center [374, 170] width 36 height 10
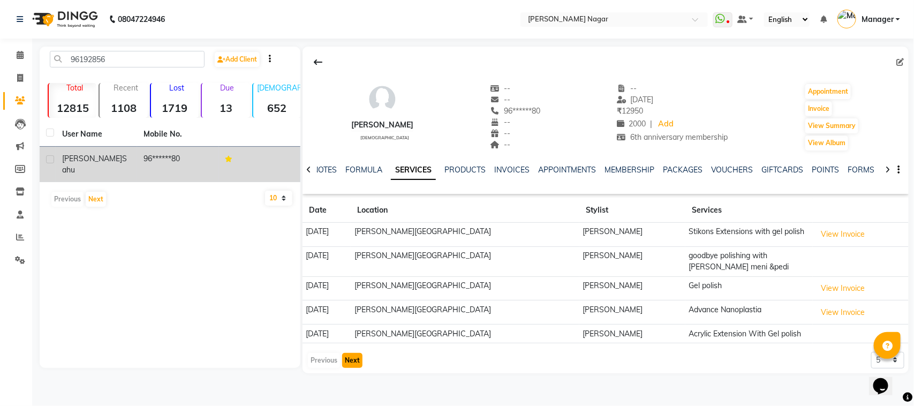
click at [357, 366] on button "Next" at bounding box center [352, 360] width 20 height 15
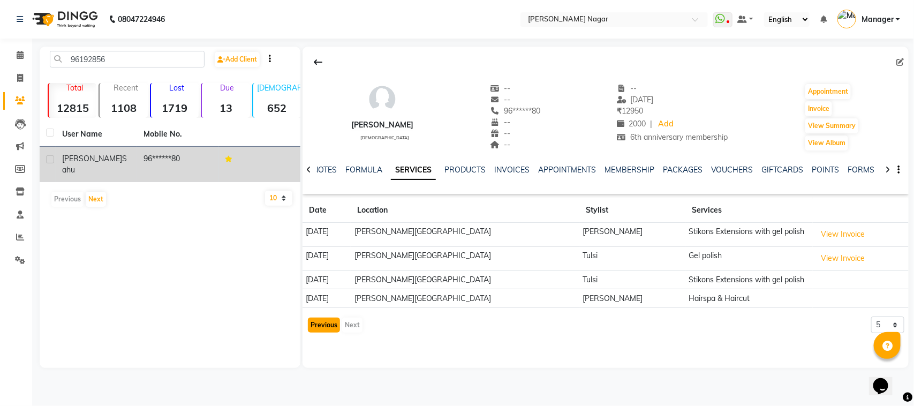
click at [328, 324] on button "Previous" at bounding box center [324, 324] width 32 height 15
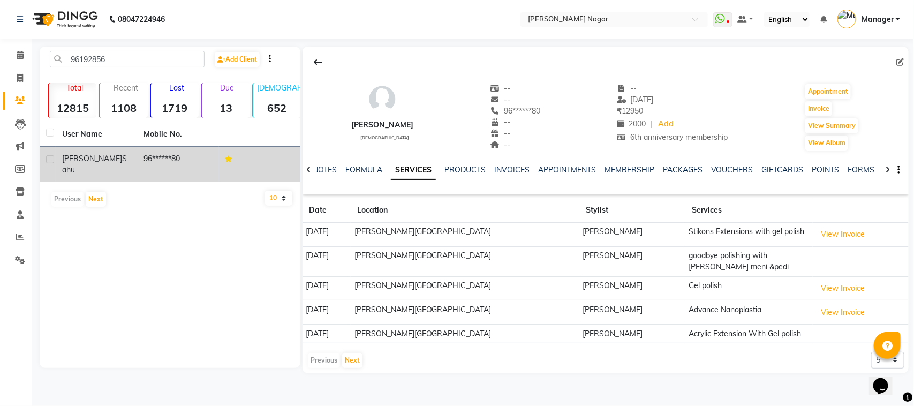
click at [607, 162] on div "NOTES FORMULA SERVICES PRODUCTS INVOICES APPOINTMENTS MEMBERSHIP PACKAGES VOUCH…" at bounding box center [605, 169] width 606 height 37
click at [611, 168] on link "MEMBERSHIP" at bounding box center [629, 170] width 50 height 10
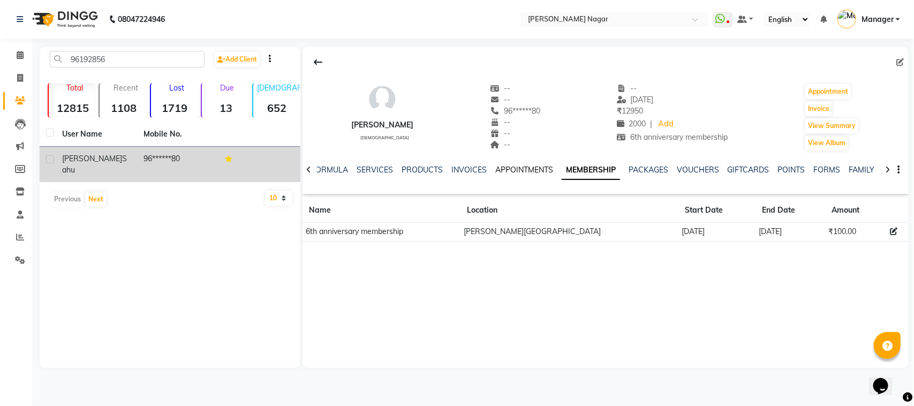
click at [524, 167] on link "APPOINTMENTS" at bounding box center [524, 170] width 58 height 10
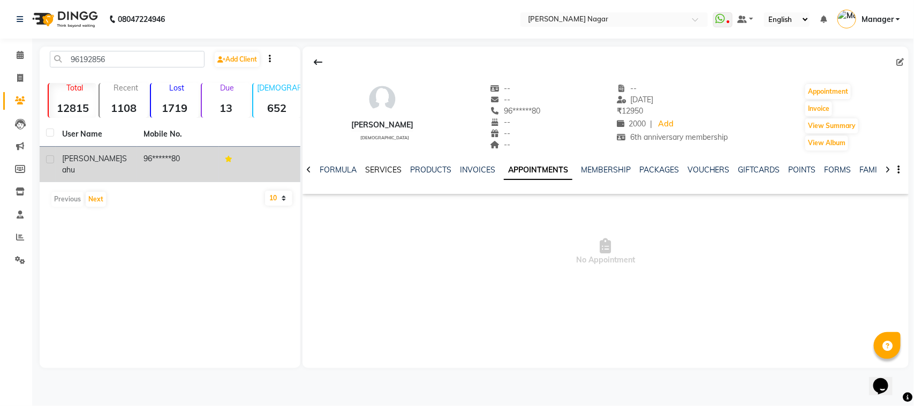
click at [384, 164] on div "SERVICES" at bounding box center [383, 169] width 36 height 11
click at [384, 166] on link "SERVICES" at bounding box center [383, 170] width 36 height 10
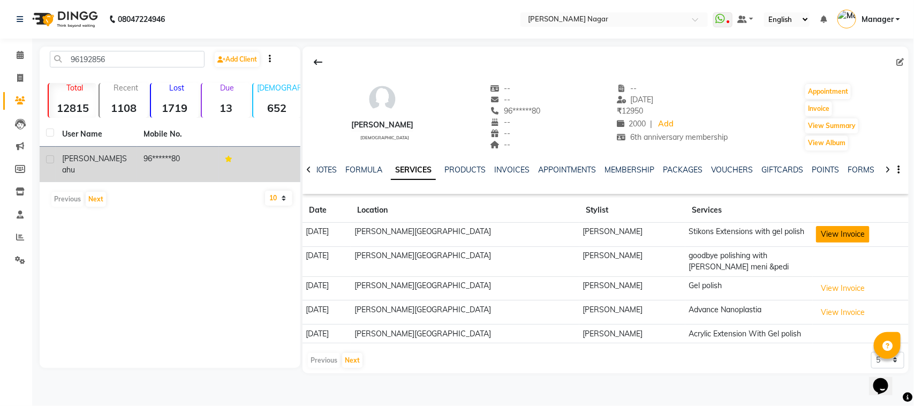
click at [830, 231] on button "View Invoice" at bounding box center [843, 234] width 54 height 17
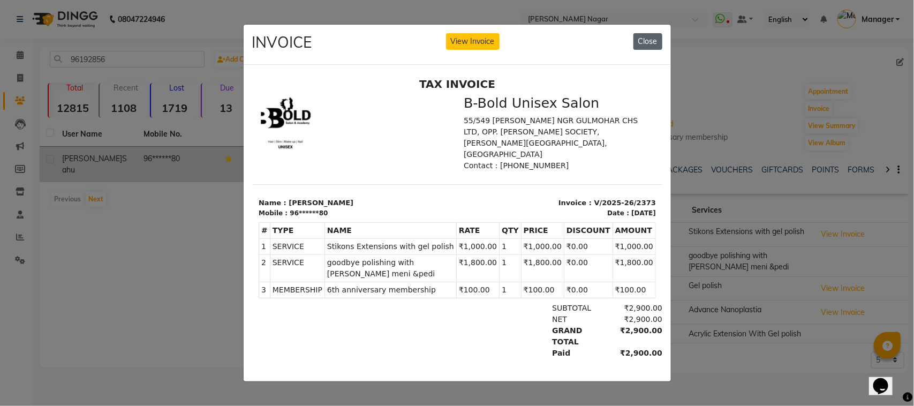
click at [653, 33] on button "Close" at bounding box center [647, 41] width 29 height 17
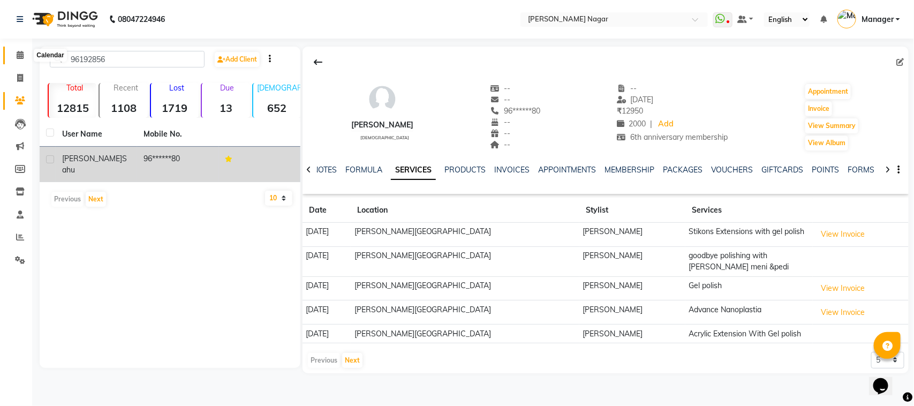
click at [20, 56] on icon at bounding box center [20, 55] width 7 height 8
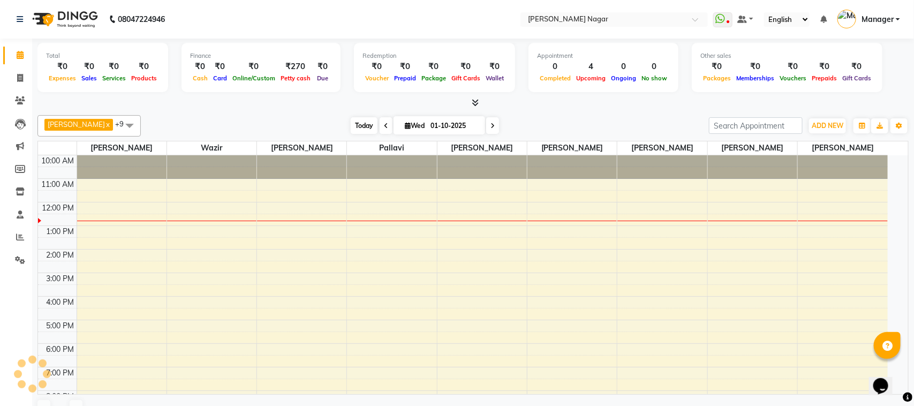
click at [351, 124] on span "Today" at bounding box center [364, 125] width 27 height 17
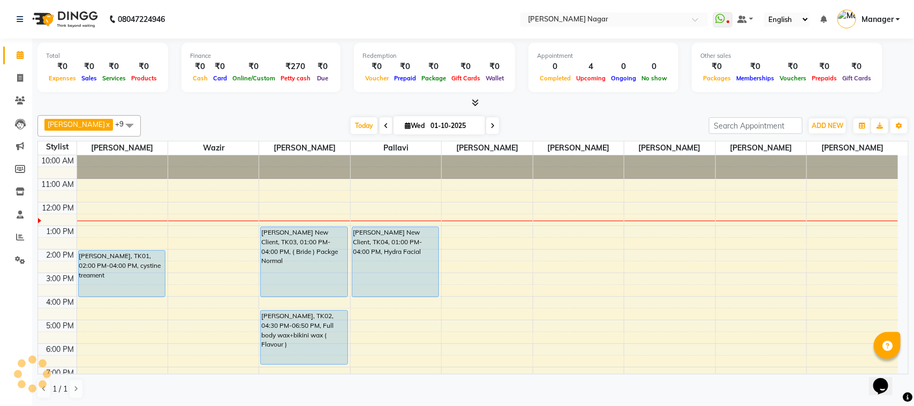
scroll to position [48, 0]
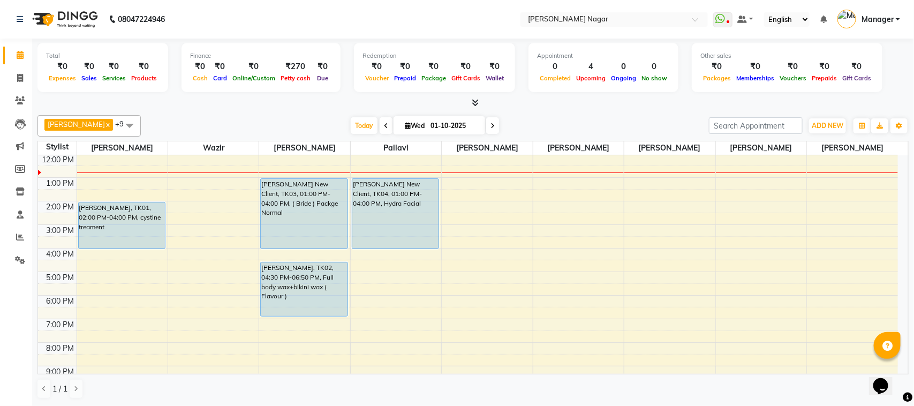
click at [375, 123] on div "[DATE] [DATE]" at bounding box center [424, 126] width 150 height 16
click at [362, 126] on span "Today" at bounding box center [364, 125] width 27 height 17
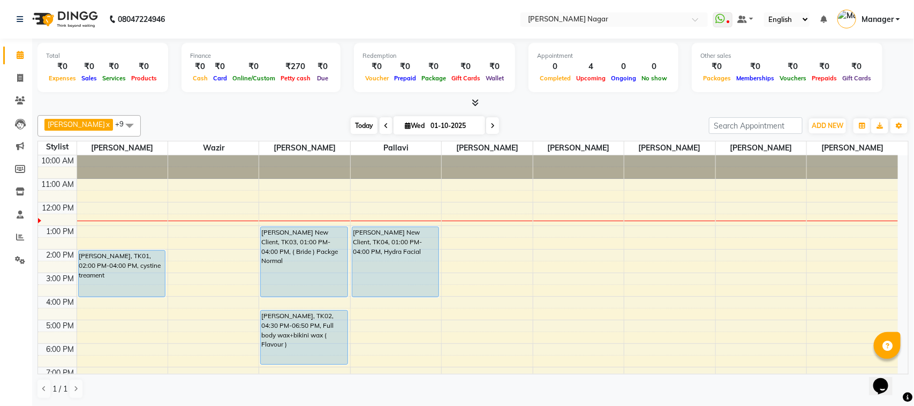
click at [357, 129] on span "Today" at bounding box center [364, 125] width 27 height 17
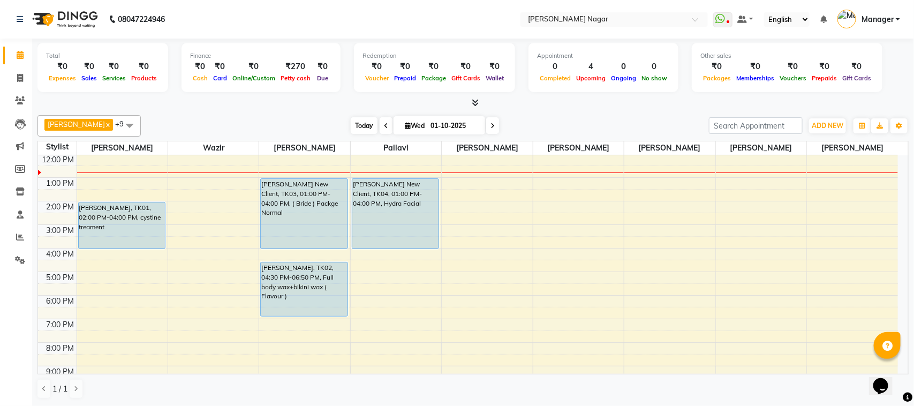
click at [352, 131] on span "Today" at bounding box center [364, 125] width 27 height 17
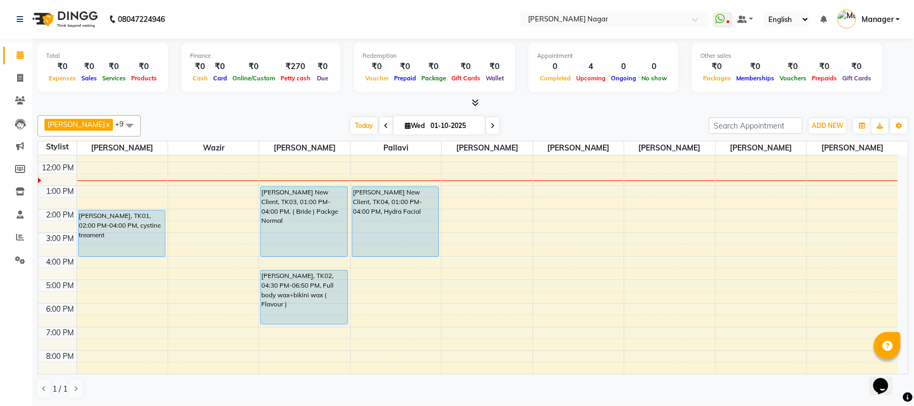
scroll to position [41, 0]
click at [14, 211] on span at bounding box center [20, 215] width 19 height 12
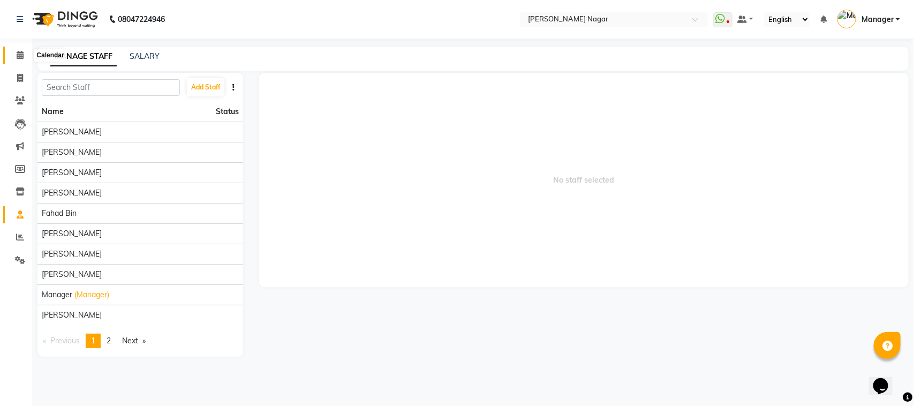
click at [27, 59] on span at bounding box center [20, 55] width 19 height 12
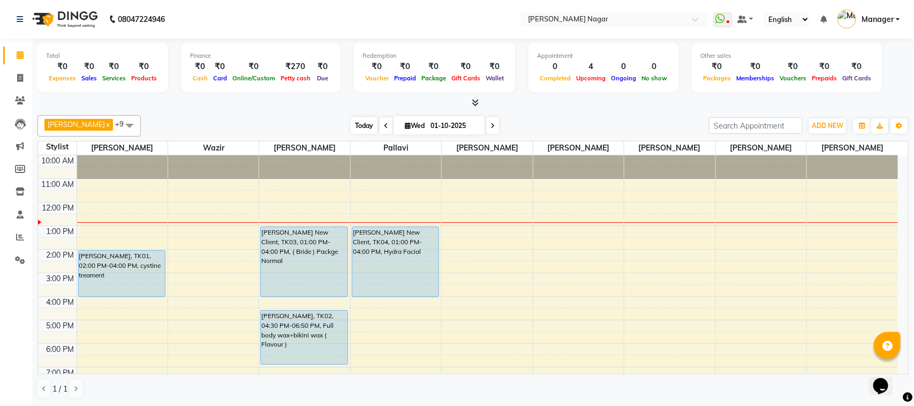
click at [359, 129] on span "Today" at bounding box center [364, 125] width 27 height 17
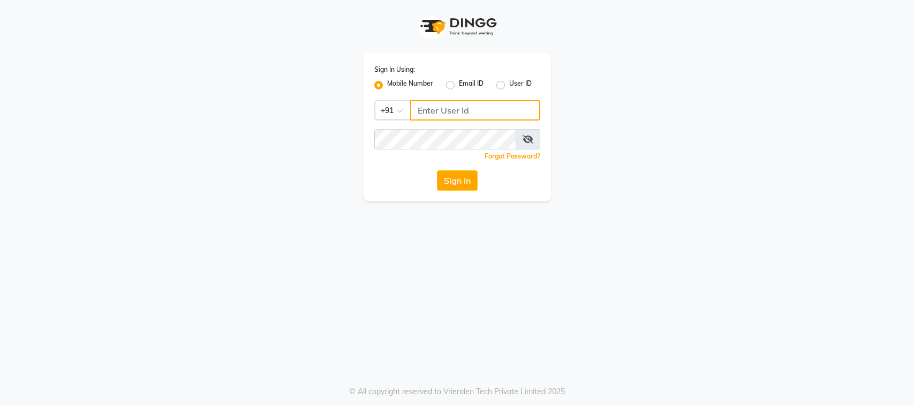
type input "9987871019"
click at [469, 174] on button "Sign In" at bounding box center [457, 180] width 41 height 20
